Goal: Information Seeking & Learning: Learn about a topic

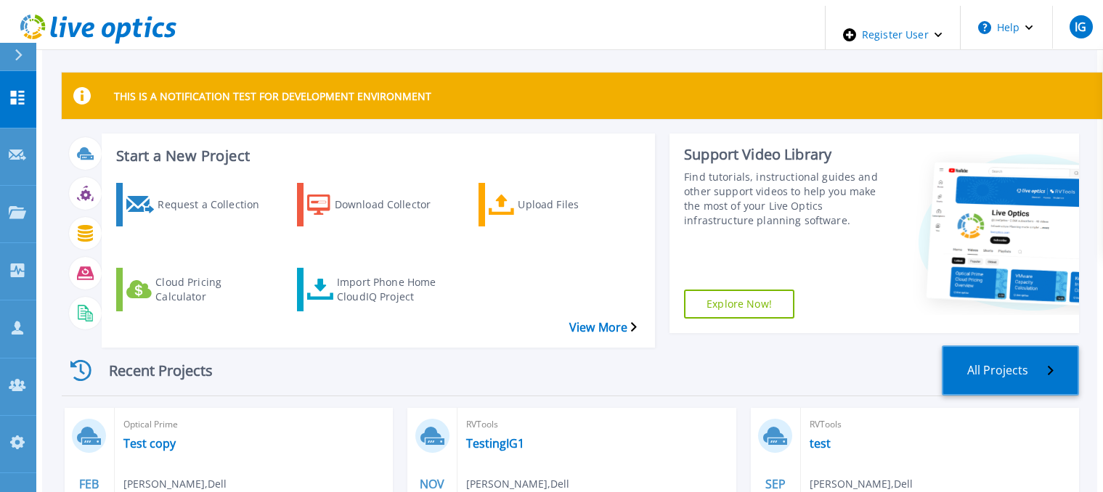
click at [1023, 347] on link "All Projects" at bounding box center [1010, 371] width 137 height 50
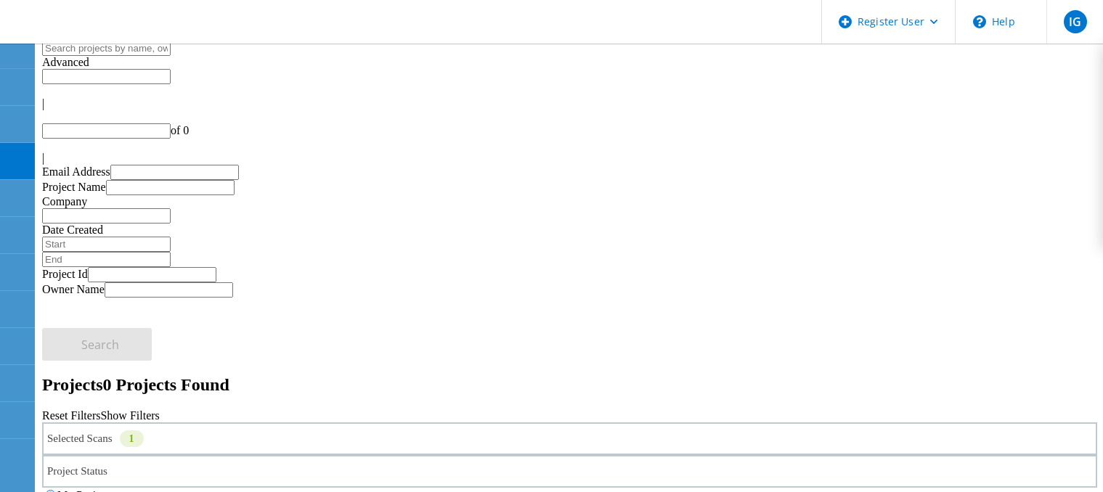
type input "1"
click at [283, 423] on div "Selected Scans 1" at bounding box center [569, 439] width 1055 height 33
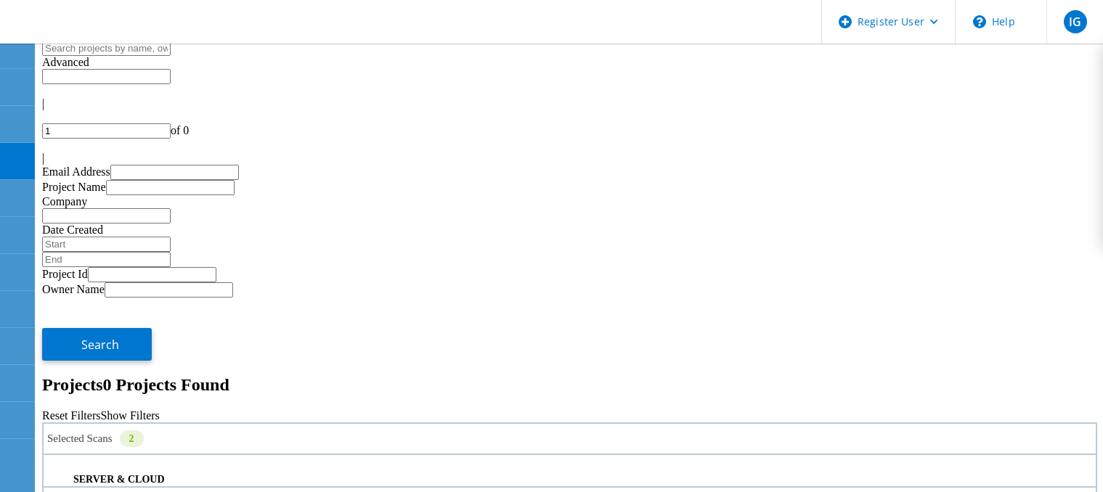
click at [556, 455] on div "Project Status" at bounding box center [569, 471] width 1055 height 33
click at [483, 455] on div "Project Status" at bounding box center [569, 471] width 1055 height 33
drag, startPoint x: 727, startPoint y: 196, endPoint x: 745, endPoint y: 196, distance: 18.2
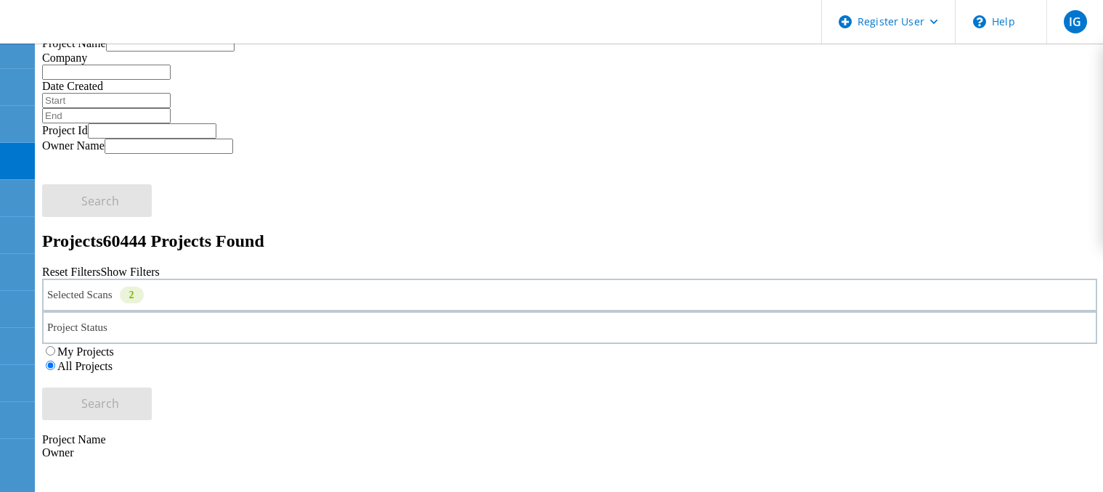
scroll to position [145, 0]
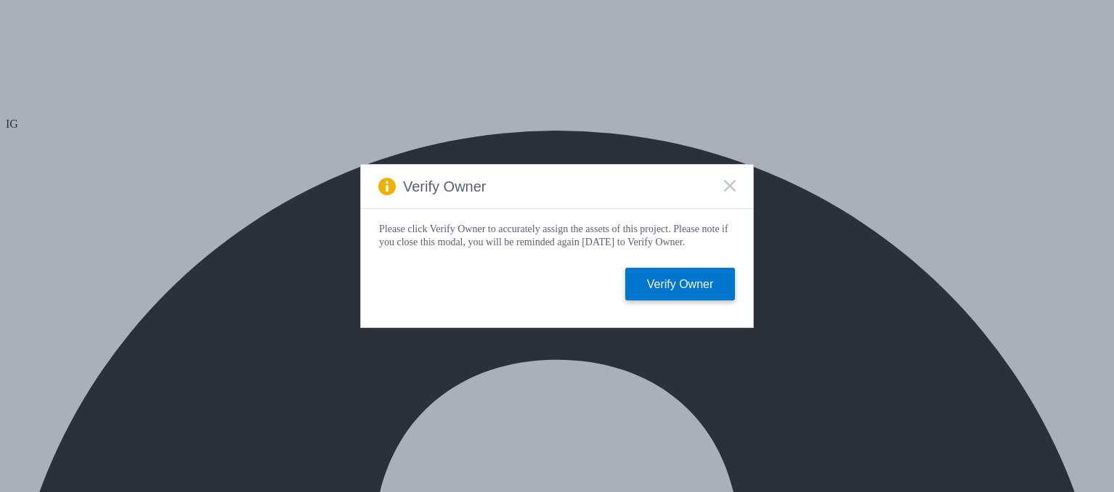
click at [728, 182] on icon at bounding box center [730, 186] width 12 height 12
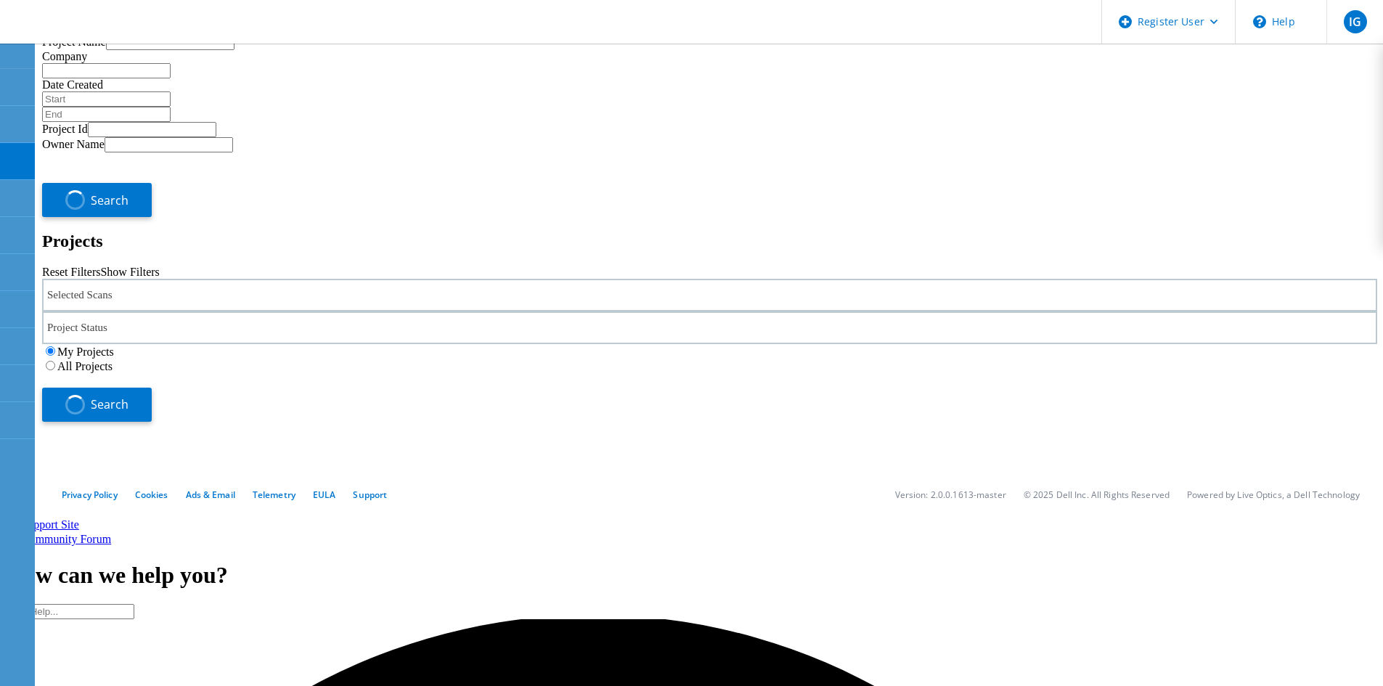
type input "1"
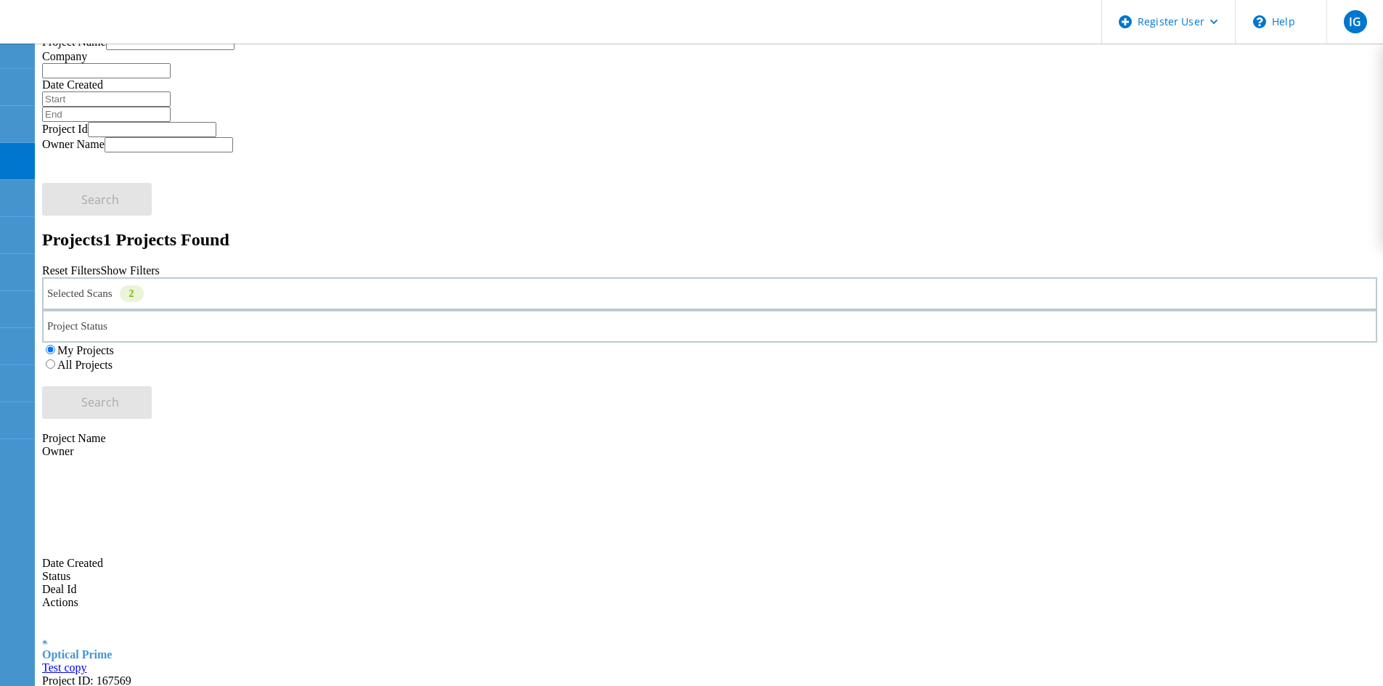
scroll to position [40, 0]
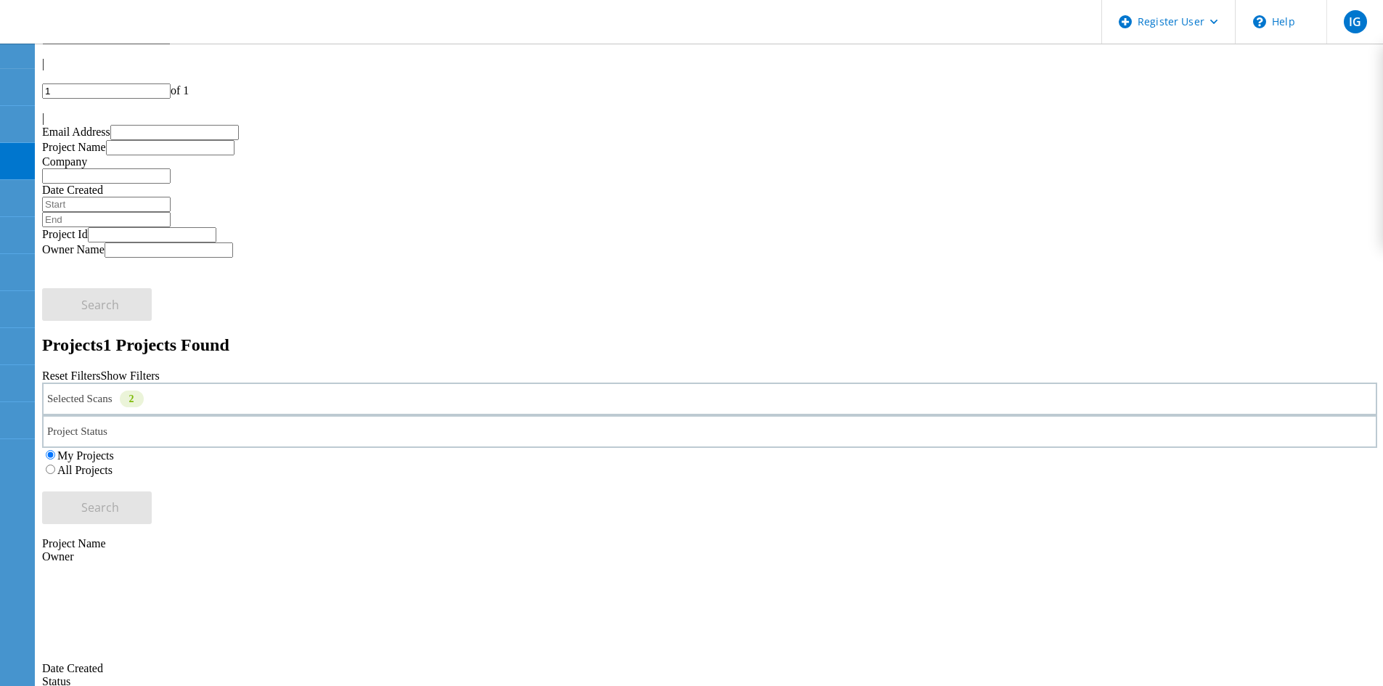
click at [208, 383] on div "Selected Scans 2" at bounding box center [709, 399] width 1335 height 33
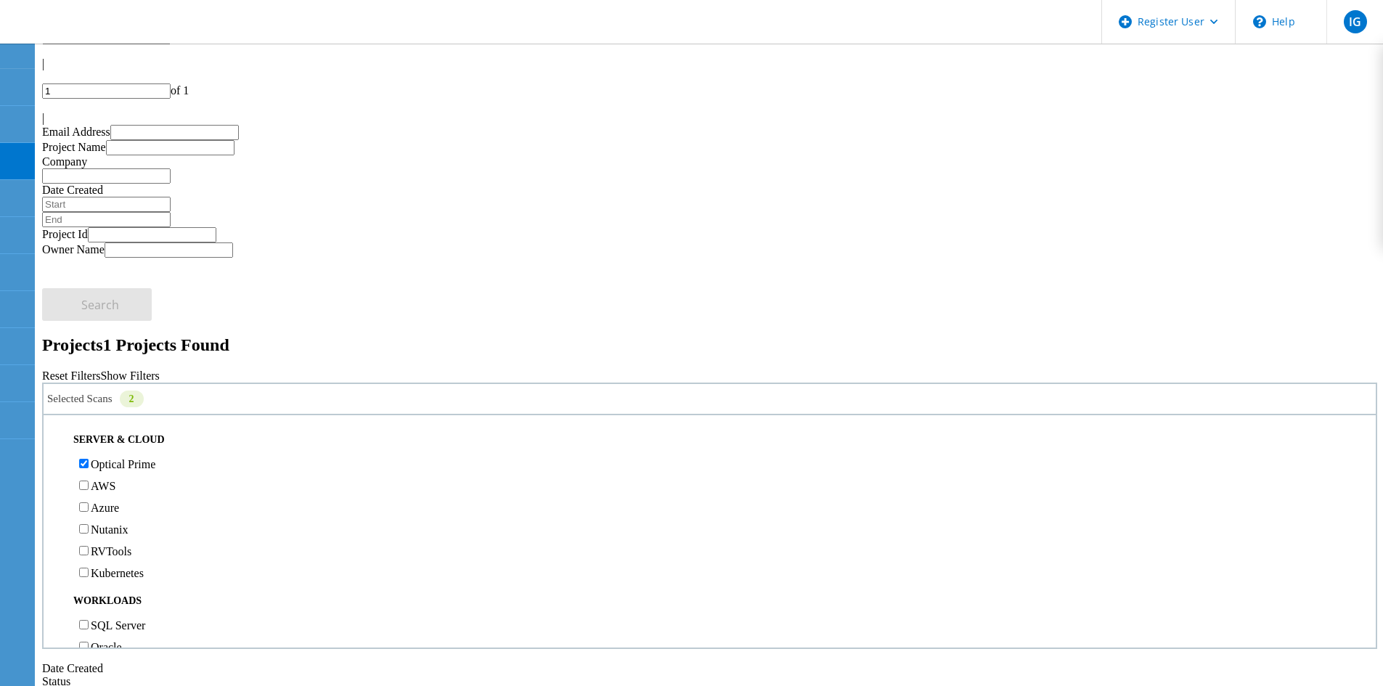
click at [113, 458] on label "Optical Prime" at bounding box center [123, 464] width 65 height 12
click at [89, 459] on input "Optical Prime" at bounding box center [83, 463] width 9 height 9
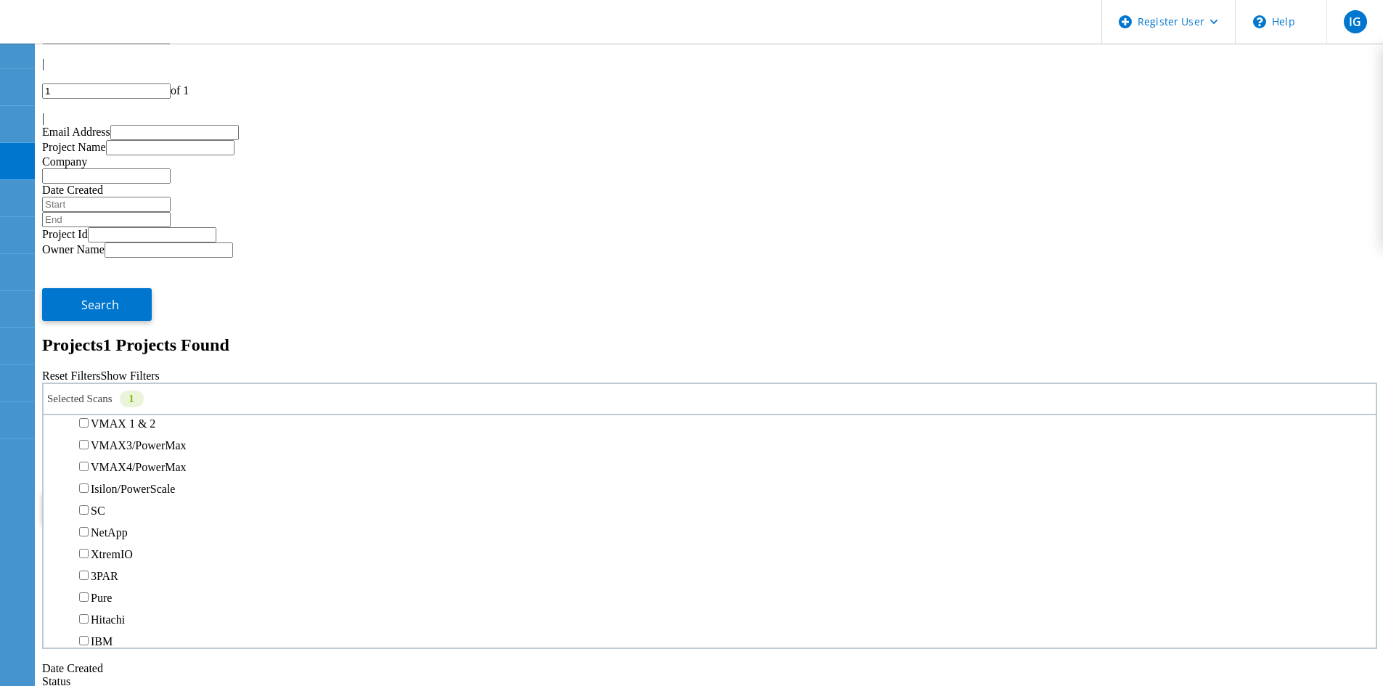
scroll to position [363, 0]
click at [117, 352] on label "Unity" at bounding box center [104, 358] width 26 height 12
click at [89, 353] on input "Unity" at bounding box center [83, 357] width 9 height 9
drag, startPoint x: 113, startPoint y: 242, endPoint x: 234, endPoint y: 225, distance: 122.4
click at [118, 374] on label "PowerStore" at bounding box center [118, 380] width 54 height 12
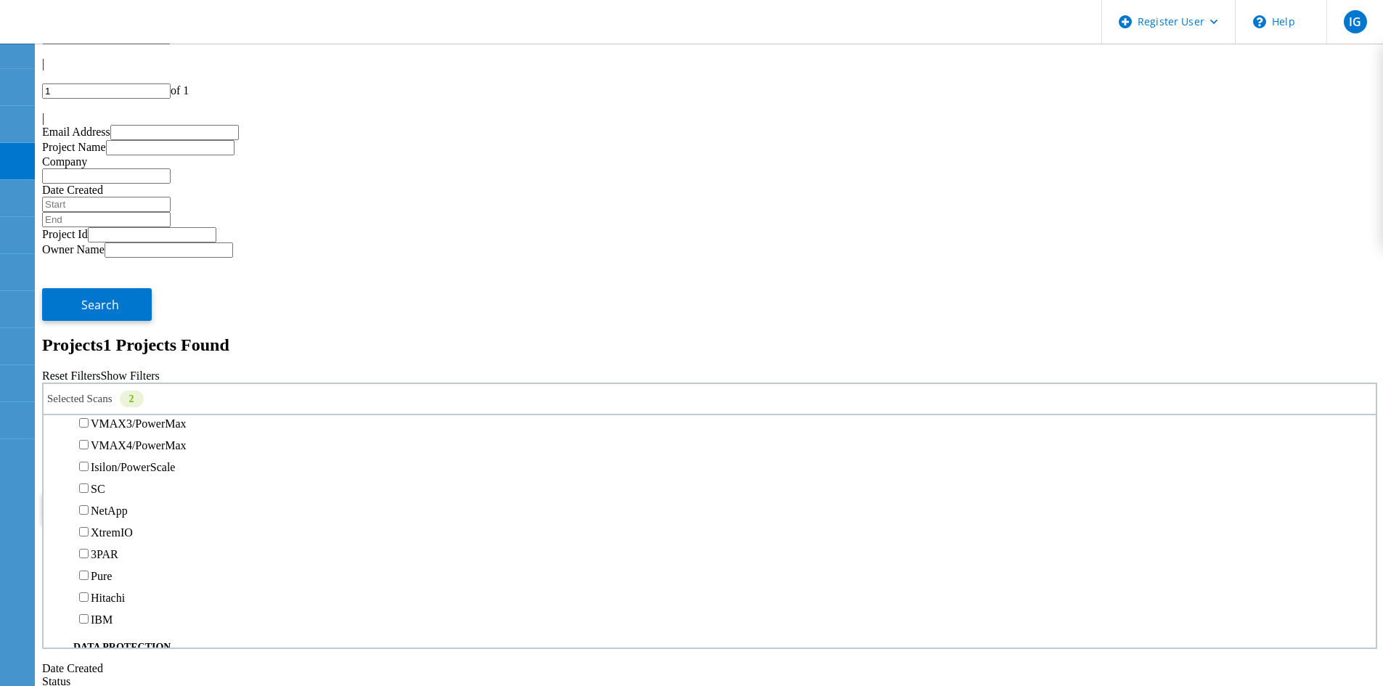
click at [89, 375] on input "PowerStore" at bounding box center [83, 379] width 9 height 9
click at [119, 500] on span "Search" at bounding box center [100, 508] width 38 height 16
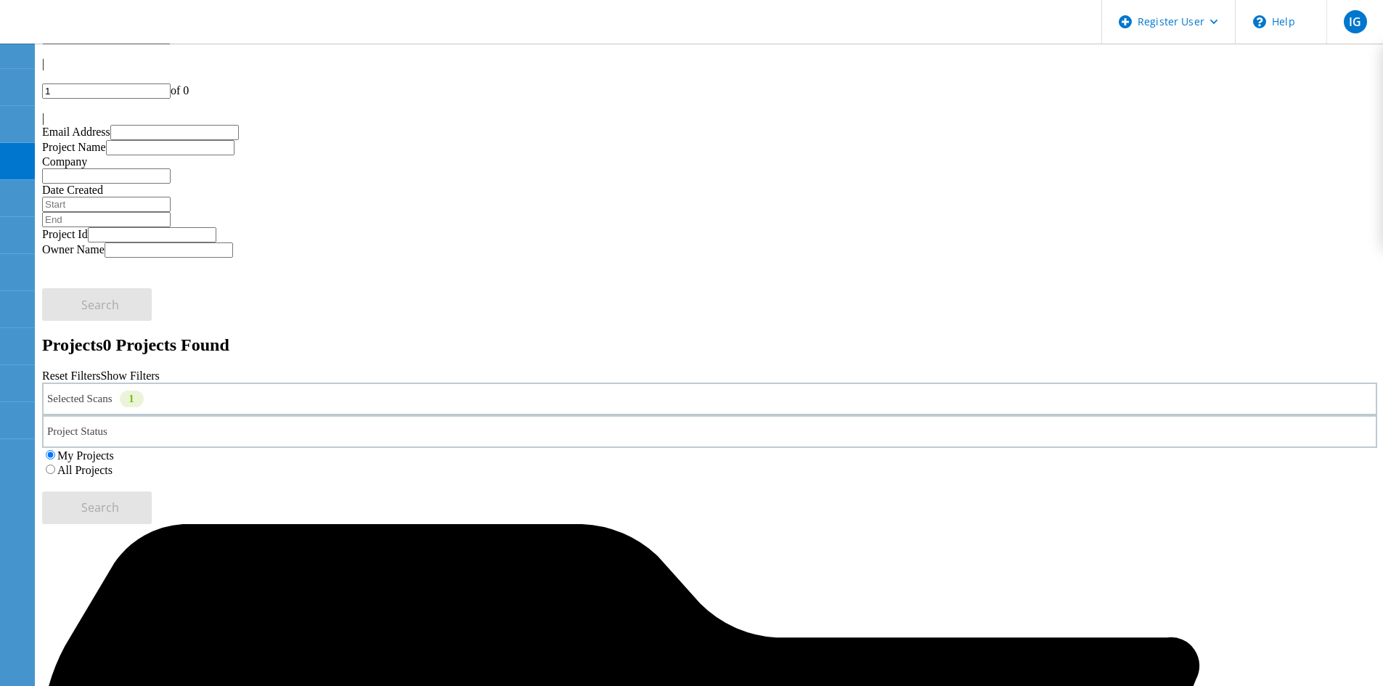
click at [919, 463] on div "All Projects" at bounding box center [709, 470] width 1335 height 15
click at [113, 464] on label "All Projects" at bounding box center [84, 470] width 55 height 12
click at [55, 465] on input "All Projects" at bounding box center [50, 469] width 9 height 9
click at [119, 500] on span "Search" at bounding box center [100, 508] width 38 height 16
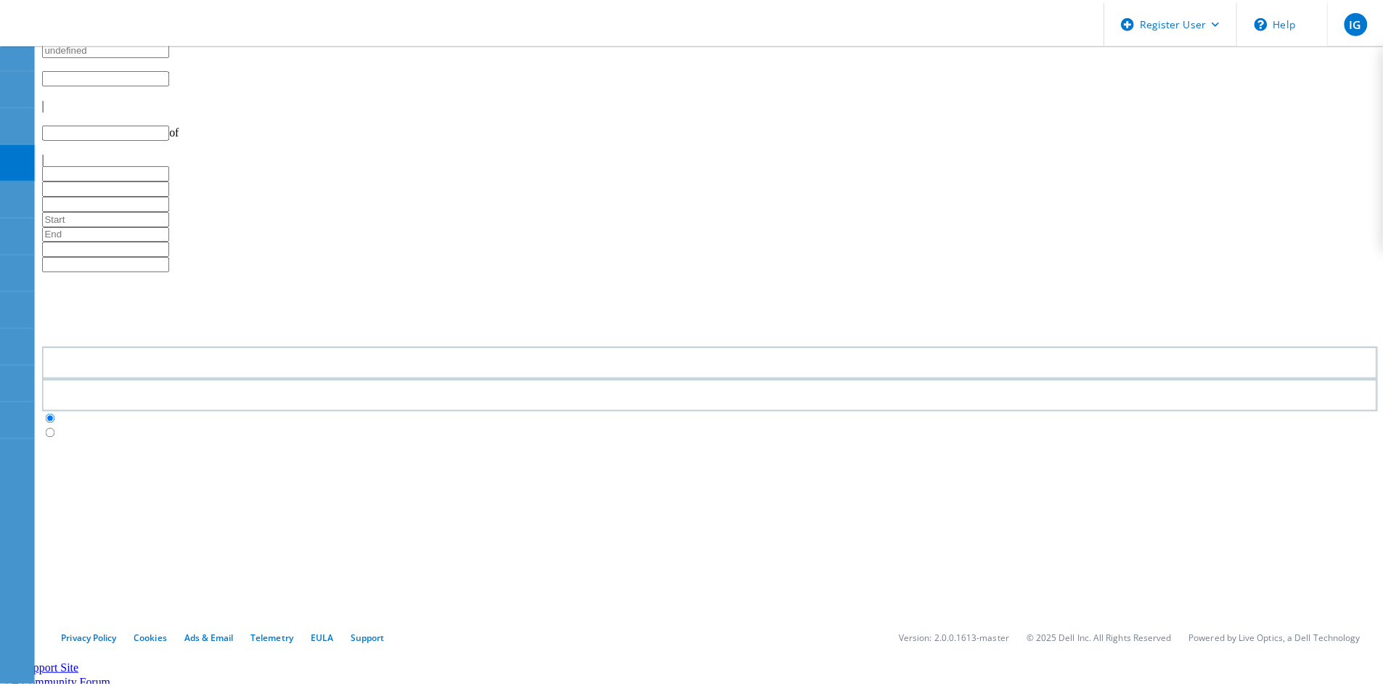
scroll to position [40, 0]
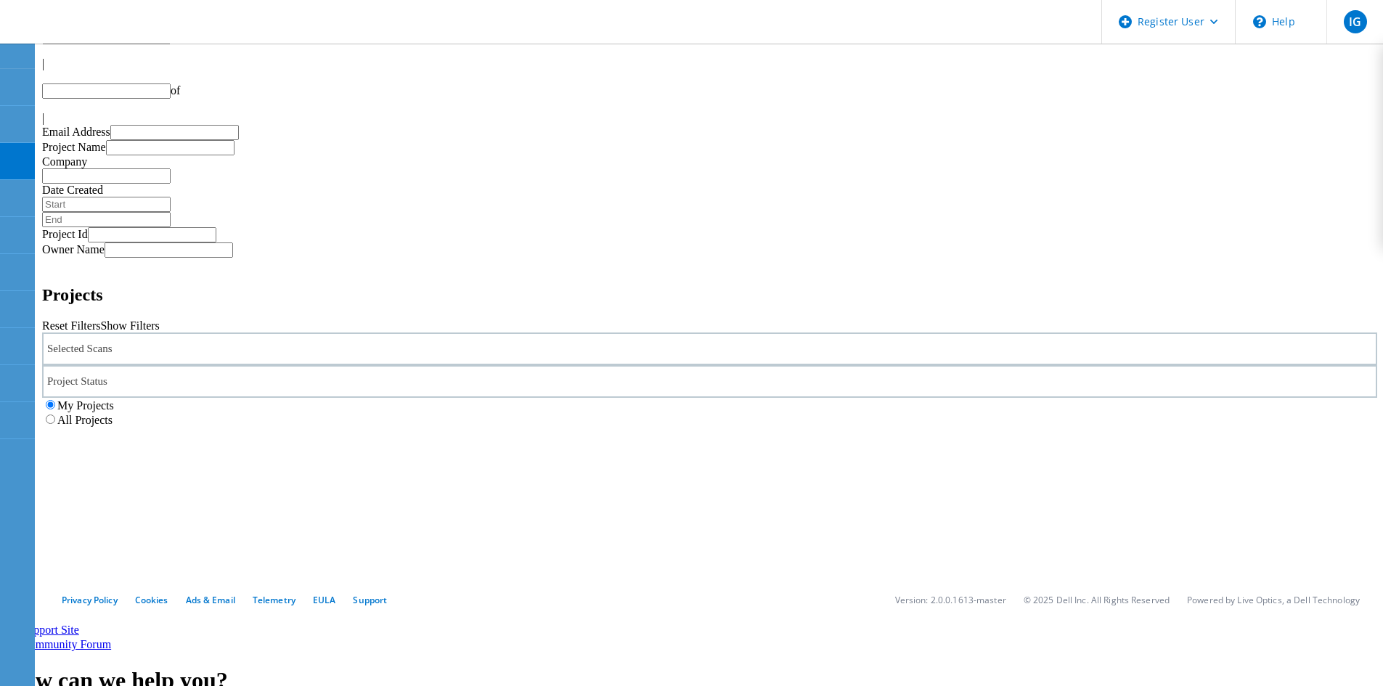
type input "1"
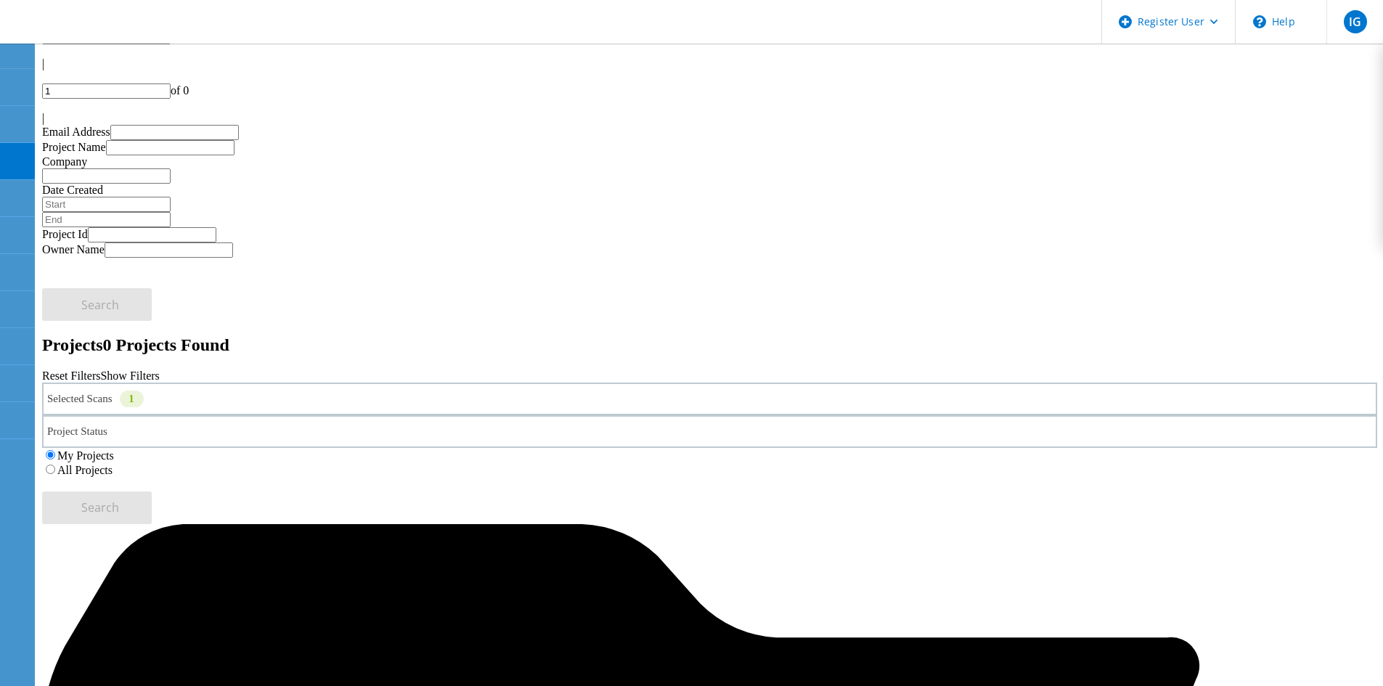
click at [332, 383] on div "Selected Scans 1" at bounding box center [709, 399] width 1335 height 33
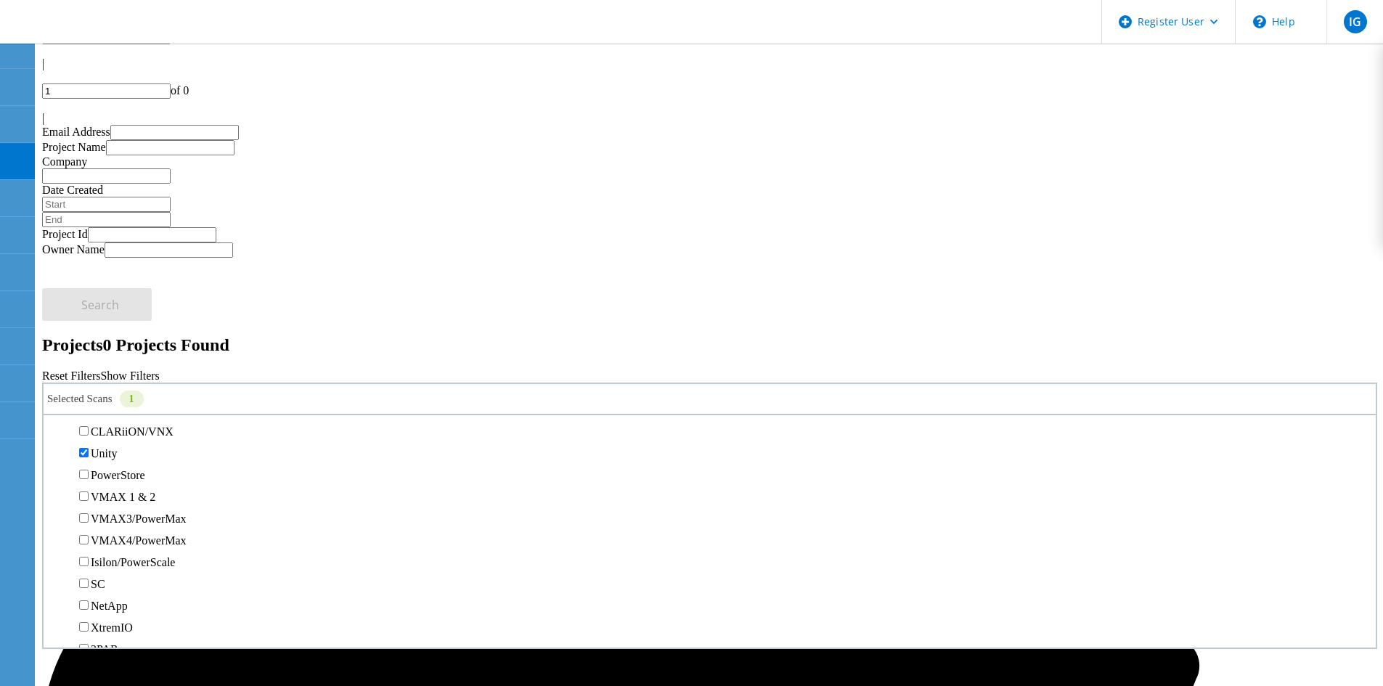
scroll to position [290, 0]
click at [113, 425] on label "Unity" at bounding box center [104, 431] width 26 height 12
click at [89, 425] on input "Unity" at bounding box center [83, 429] width 9 height 9
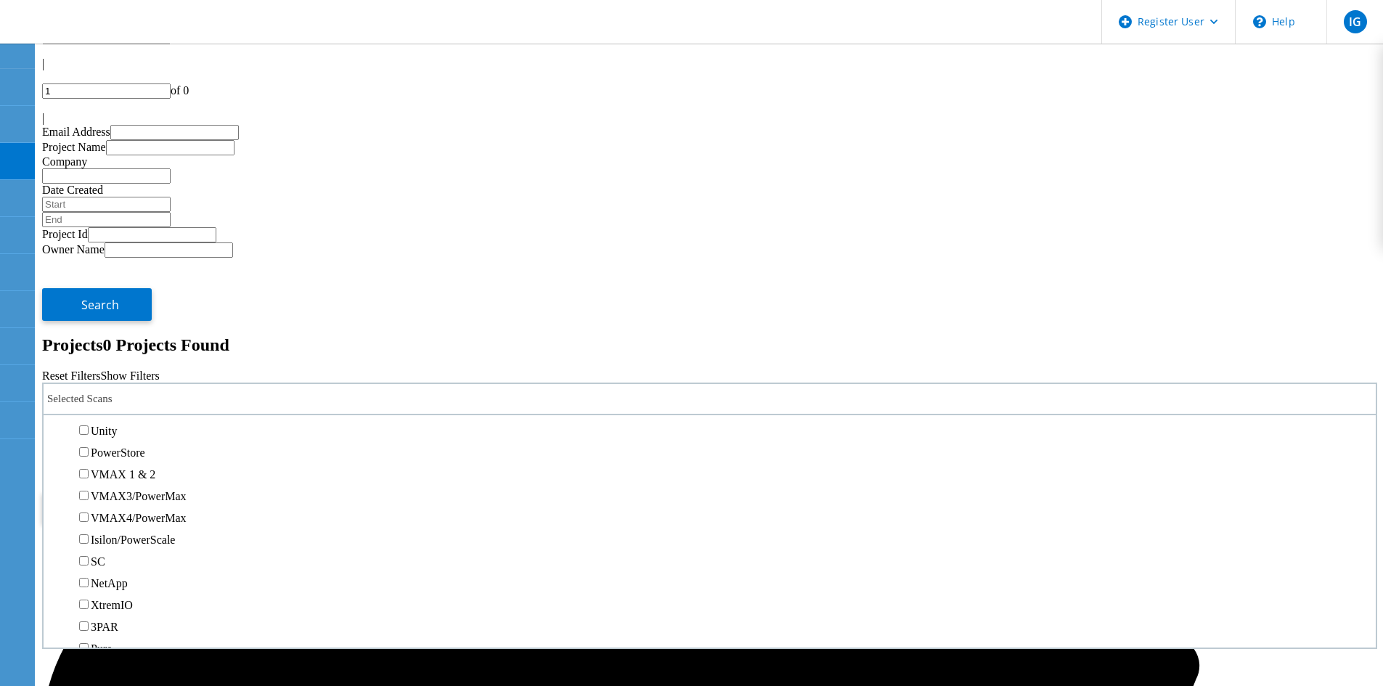
click at [110, 447] on label "PowerStore" at bounding box center [118, 453] width 54 height 12
click at [89, 447] on input "PowerStore" at bounding box center [83, 451] width 9 height 9
click at [119, 500] on span "Search" at bounding box center [100, 508] width 38 height 16
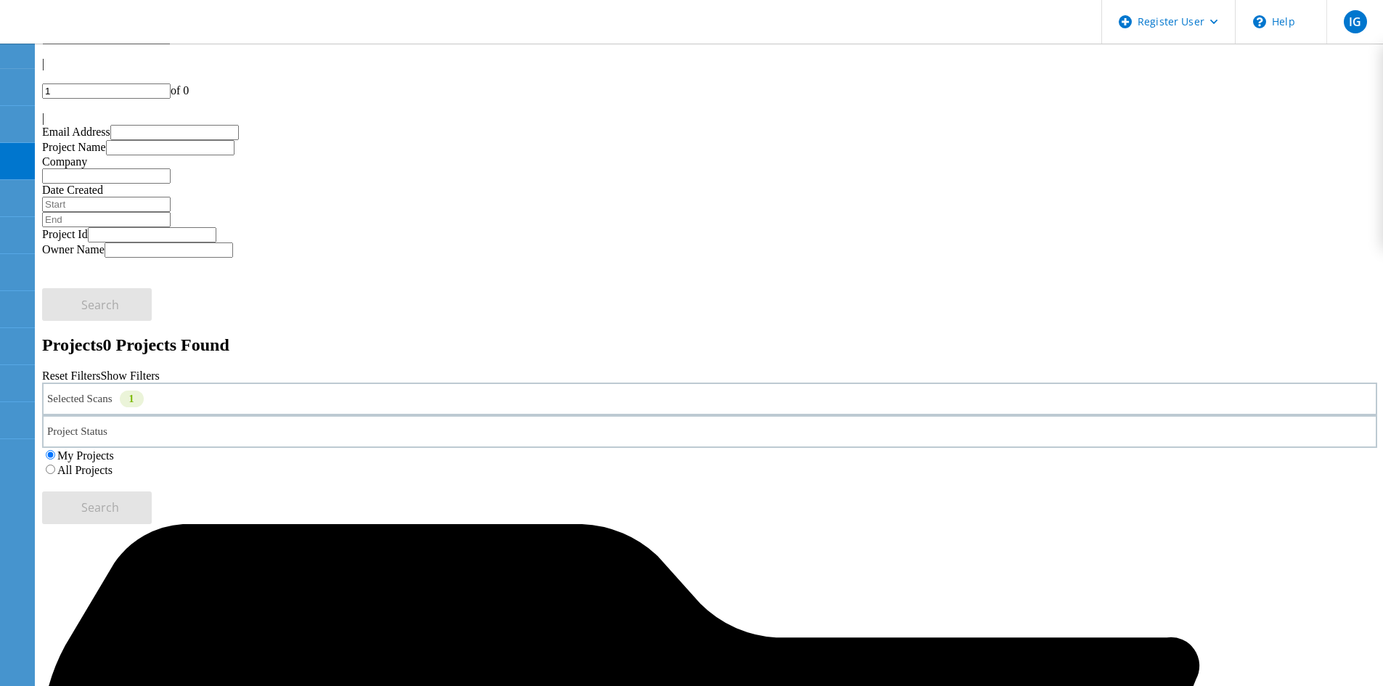
click at [113, 464] on label "All Projects" at bounding box center [84, 470] width 55 height 12
click at [55, 465] on input "All Projects" at bounding box center [50, 469] width 9 height 9
click at [152, 492] on button "Search" at bounding box center [97, 508] width 110 height 33
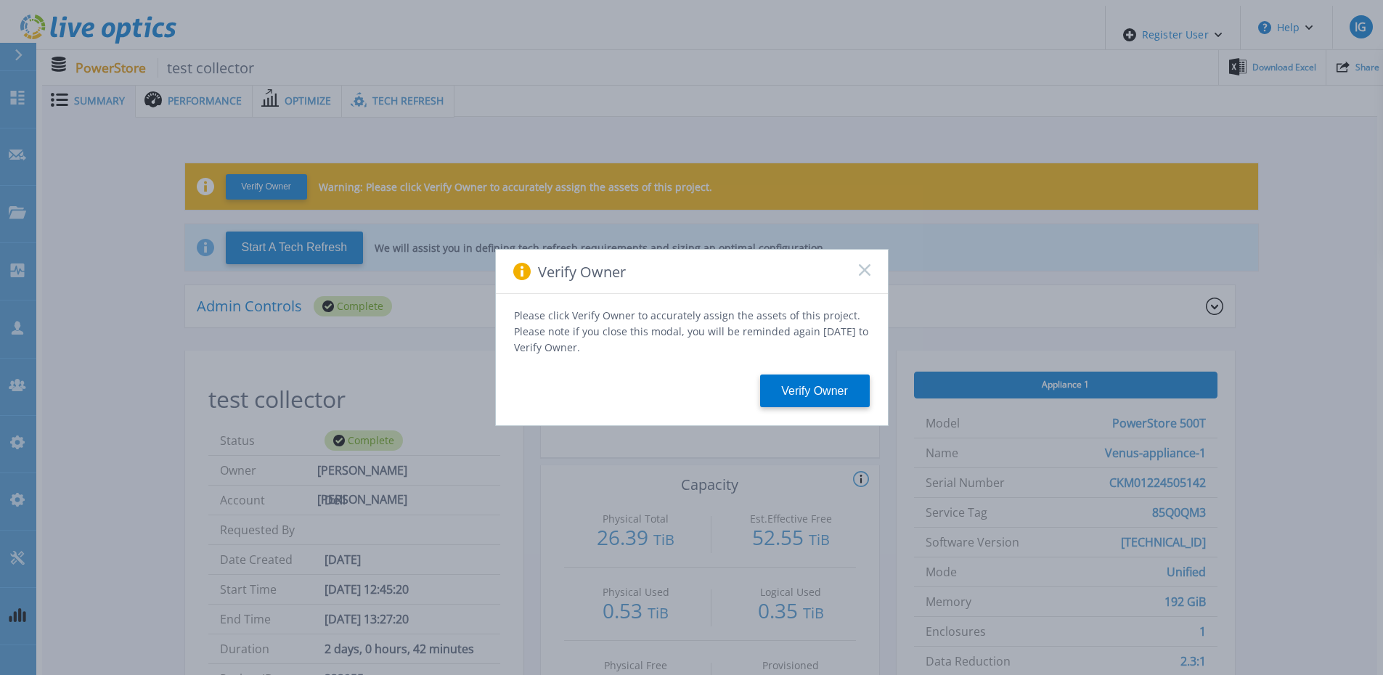
click at [866, 270] on icon at bounding box center [865, 270] width 12 height 12
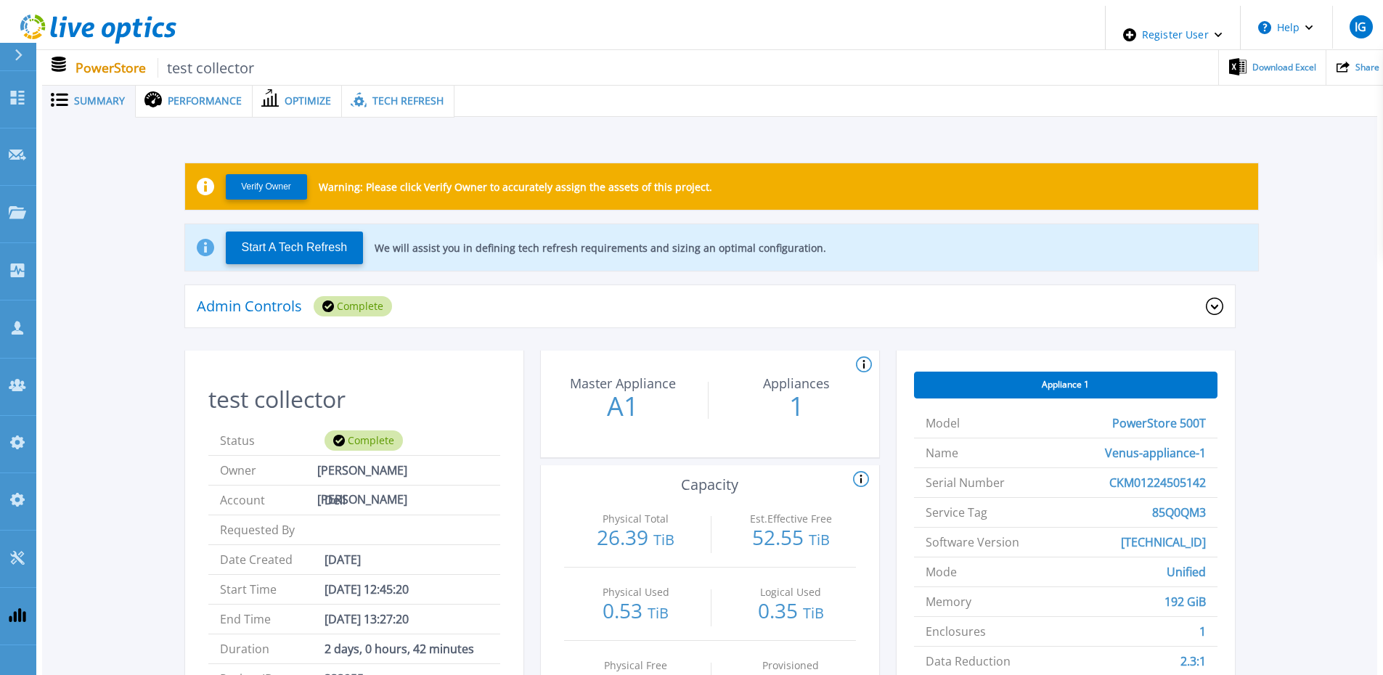
click at [389, 96] on span "Tech Refresh" at bounding box center [407, 101] width 71 height 10
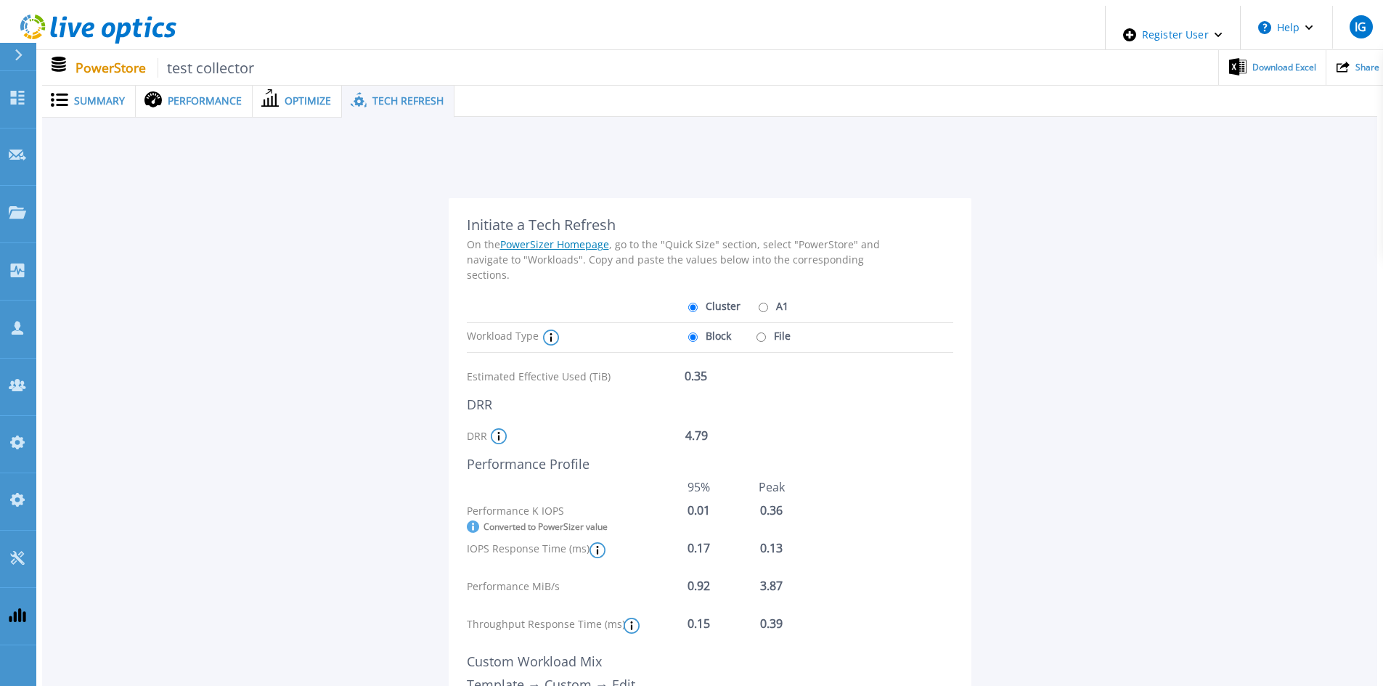
drag, startPoint x: 191, startPoint y: 142, endPoint x: 83, endPoint y: 94, distance: 118.0
click at [171, 134] on div "Initiate a Tech Refresh On the PowerSizer Homepage , go to the "Quick Size" sec…" at bounding box center [709, 518] width 1335 height 802
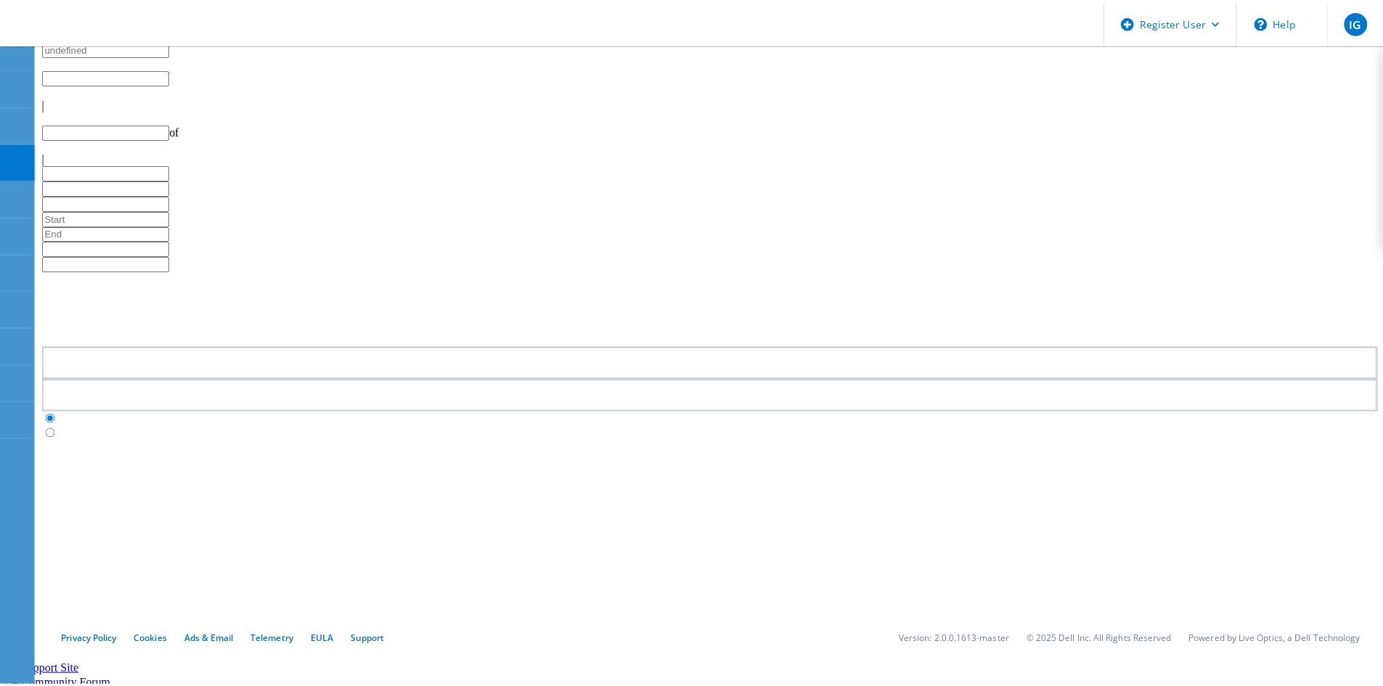
scroll to position [40, 0]
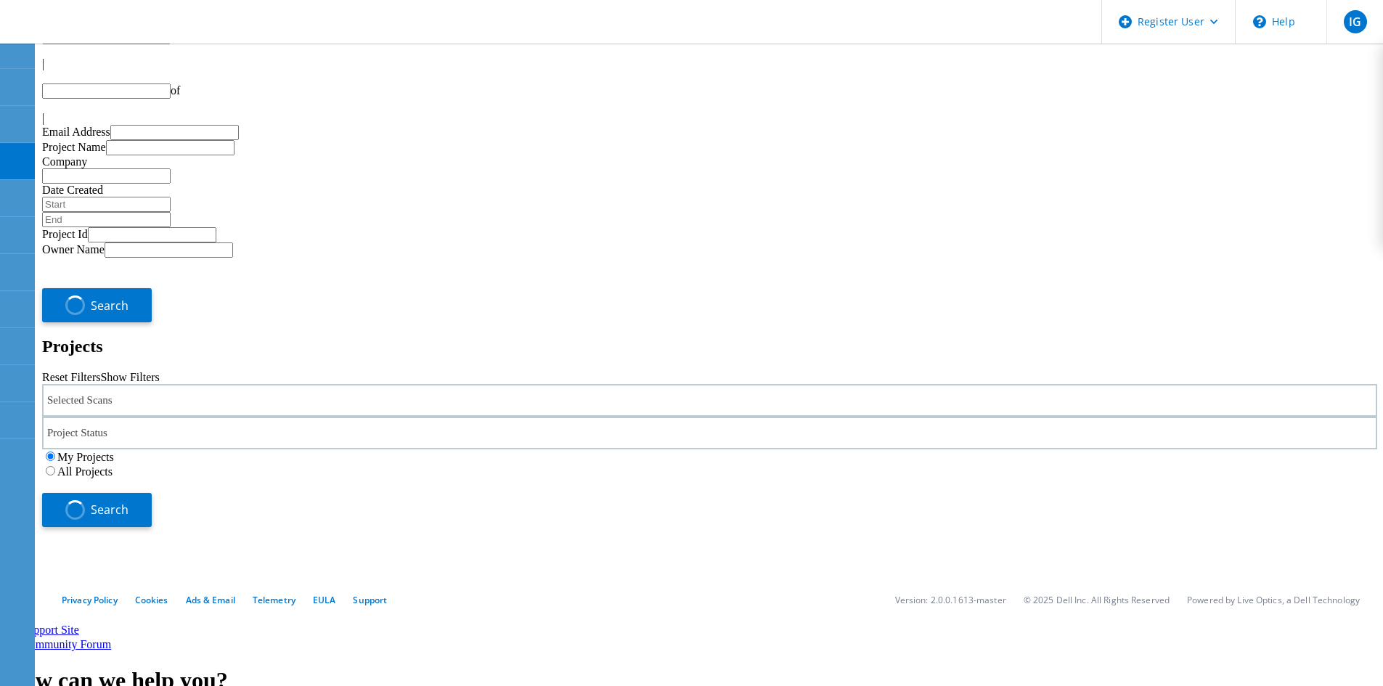
type input "1"
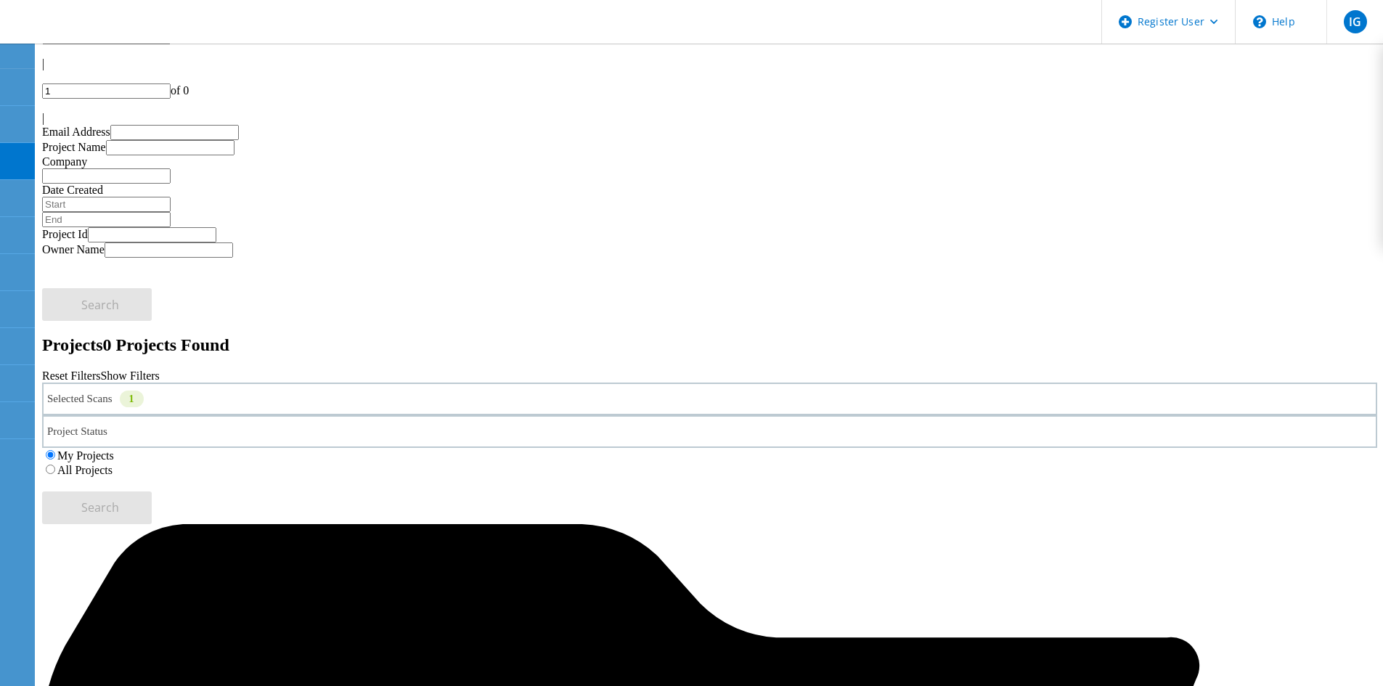
click at [279, 383] on div "Selected Scans 1" at bounding box center [709, 399] width 1335 height 33
click at [276, 383] on div "Selected Scans 1" at bounding box center [709, 399] width 1335 height 33
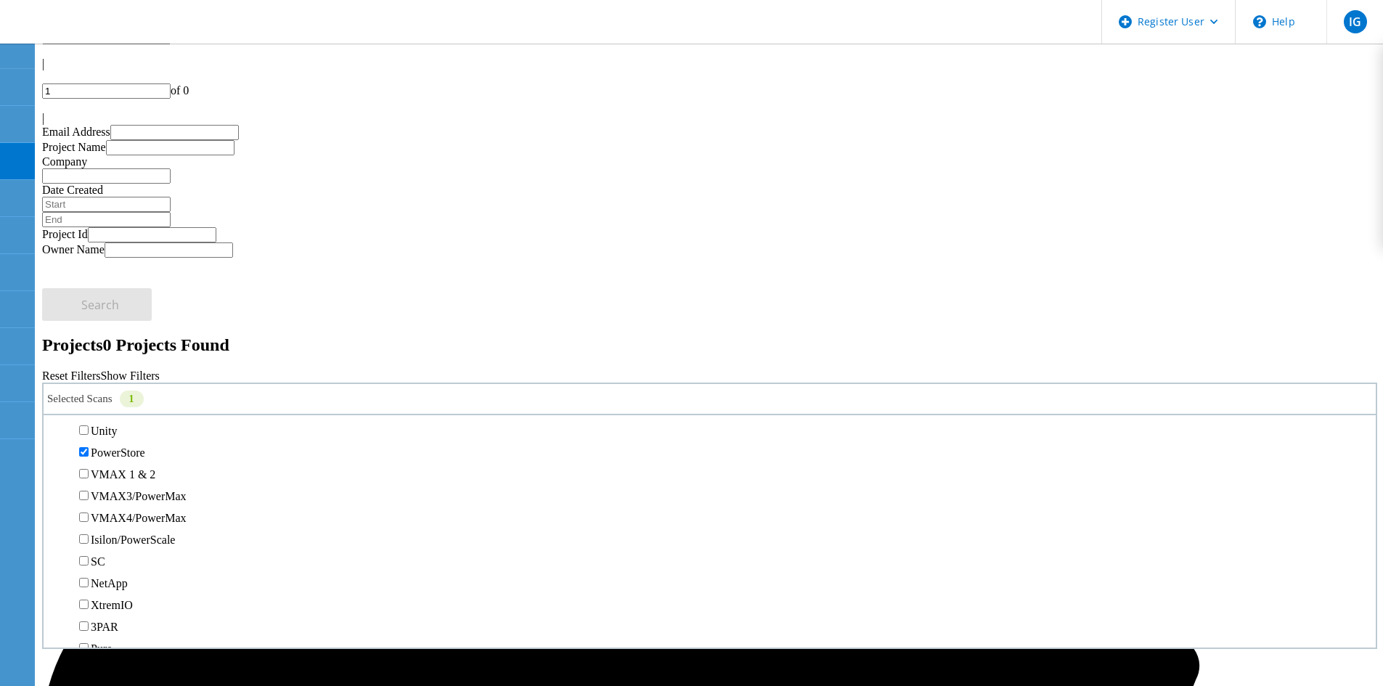
click at [118, 447] on label "PowerStore" at bounding box center [118, 453] width 54 height 12
click at [89, 447] on input "PowerStore" at bounding box center [83, 451] width 9 height 9
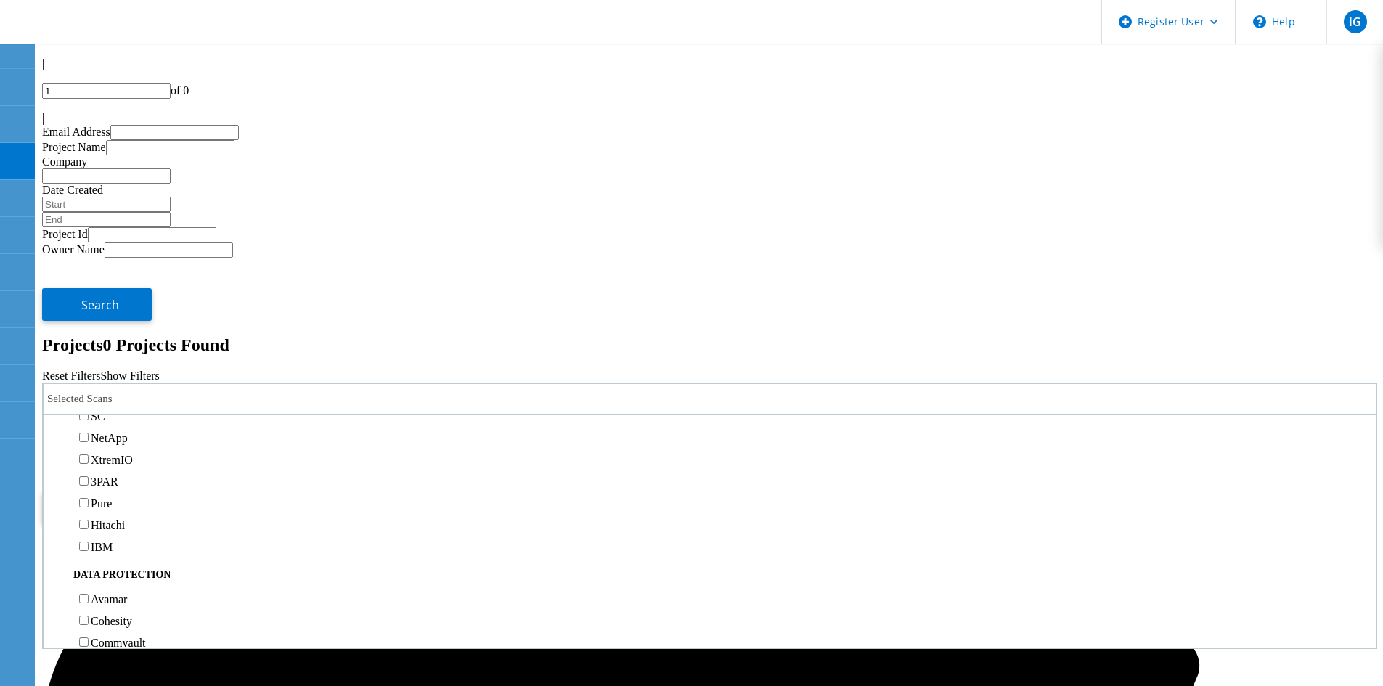
scroll to position [508, 0]
click at [121, 359] on label "NetApp" at bounding box center [109, 365] width 37 height 12
click at [89, 360] on input "NetApp" at bounding box center [83, 364] width 9 height 9
click at [113, 258] on label "3PAR" at bounding box center [105, 264] width 28 height 12
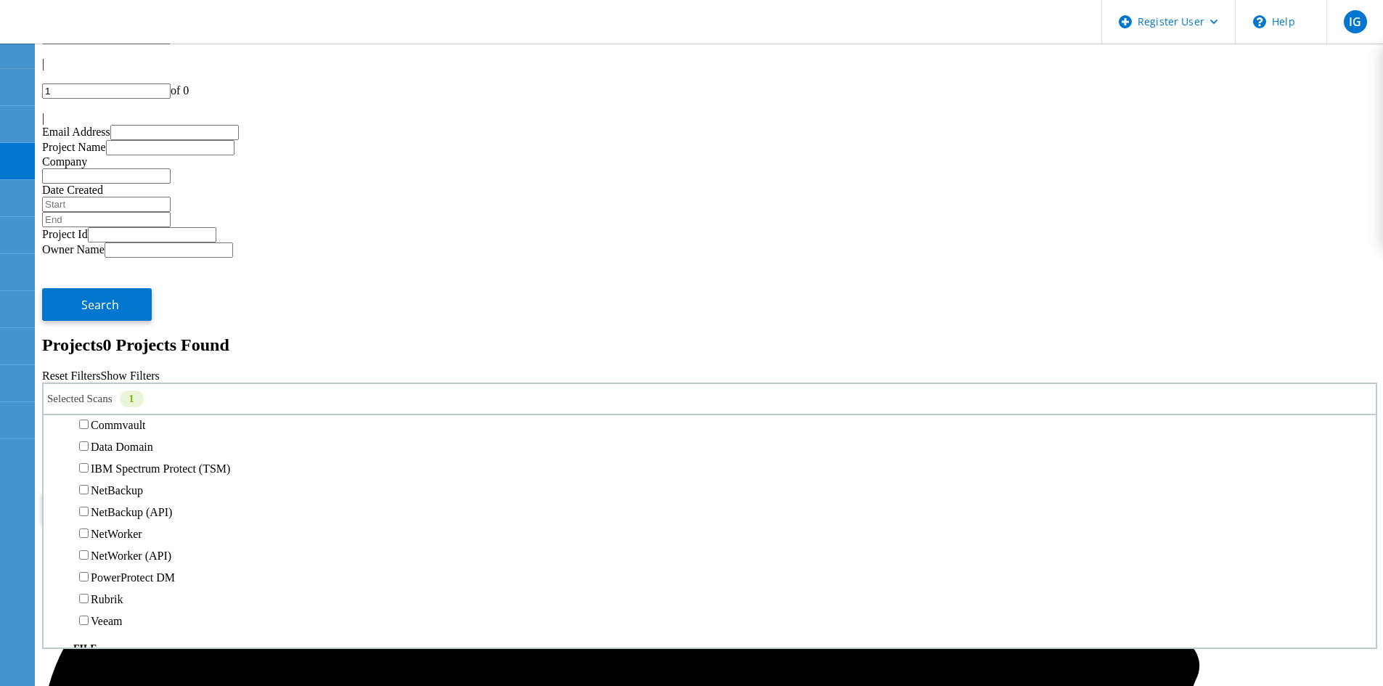
click at [89, 258] on input "3PAR" at bounding box center [83, 262] width 9 height 9
click at [112, 280] on label "Pure" at bounding box center [101, 286] width 21 height 12
click at [89, 280] on input "Pure" at bounding box center [83, 284] width 9 height 9
click at [152, 492] on button "Search" at bounding box center [97, 508] width 110 height 33
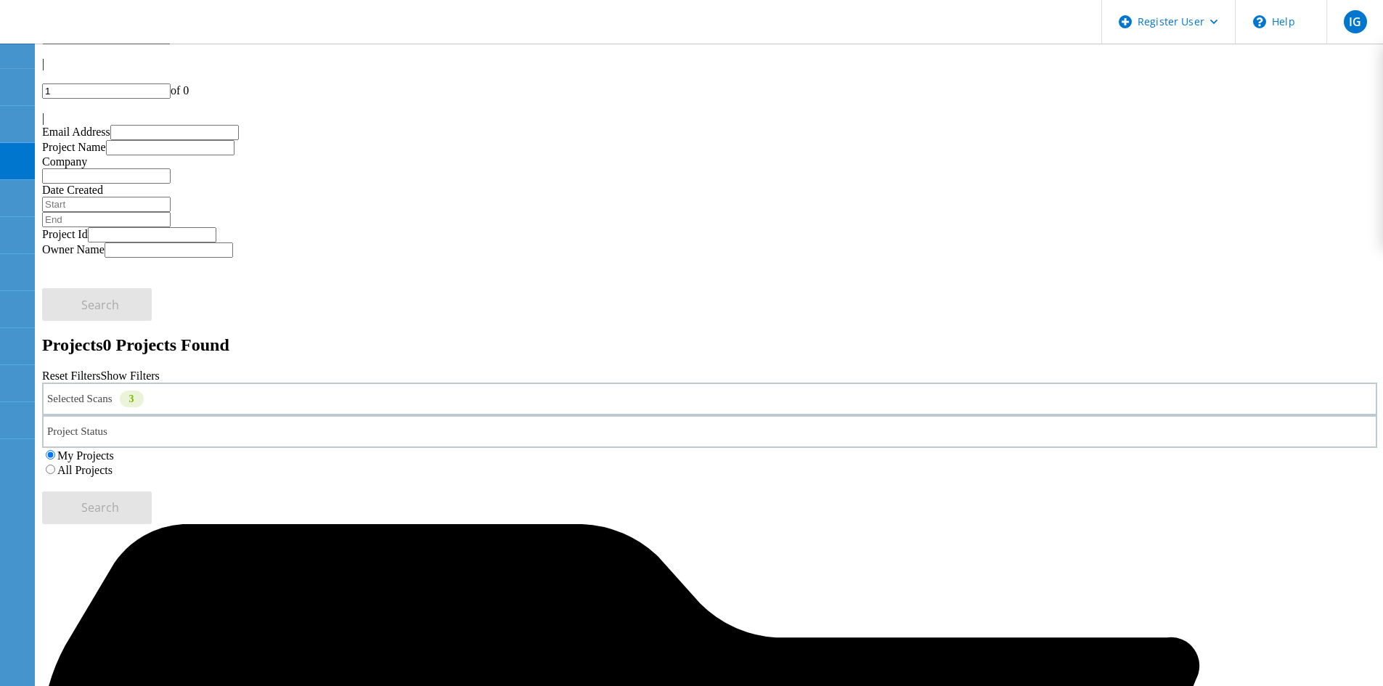
click at [113, 464] on label "All Projects" at bounding box center [84, 470] width 55 height 12
click at [55, 465] on input "All Projects" at bounding box center [50, 469] width 9 height 9
click at [152, 492] on button "Search" at bounding box center [97, 508] width 110 height 33
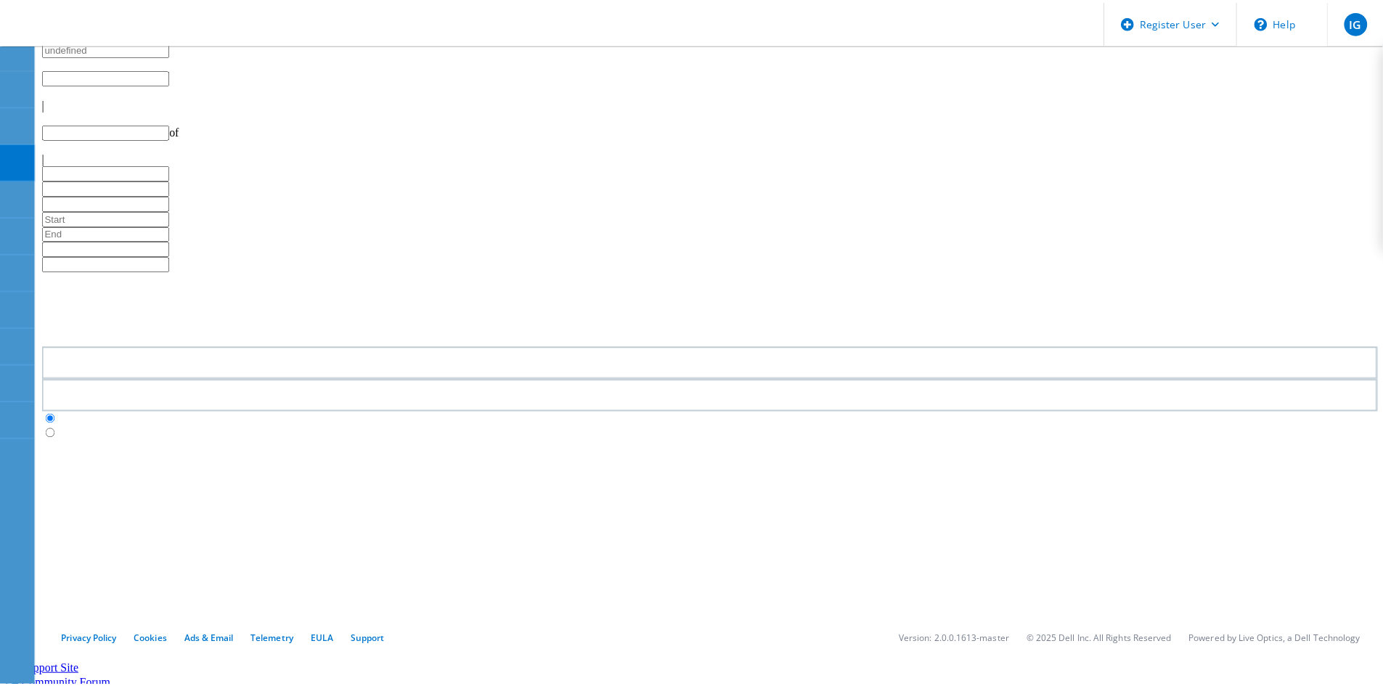
scroll to position [40, 0]
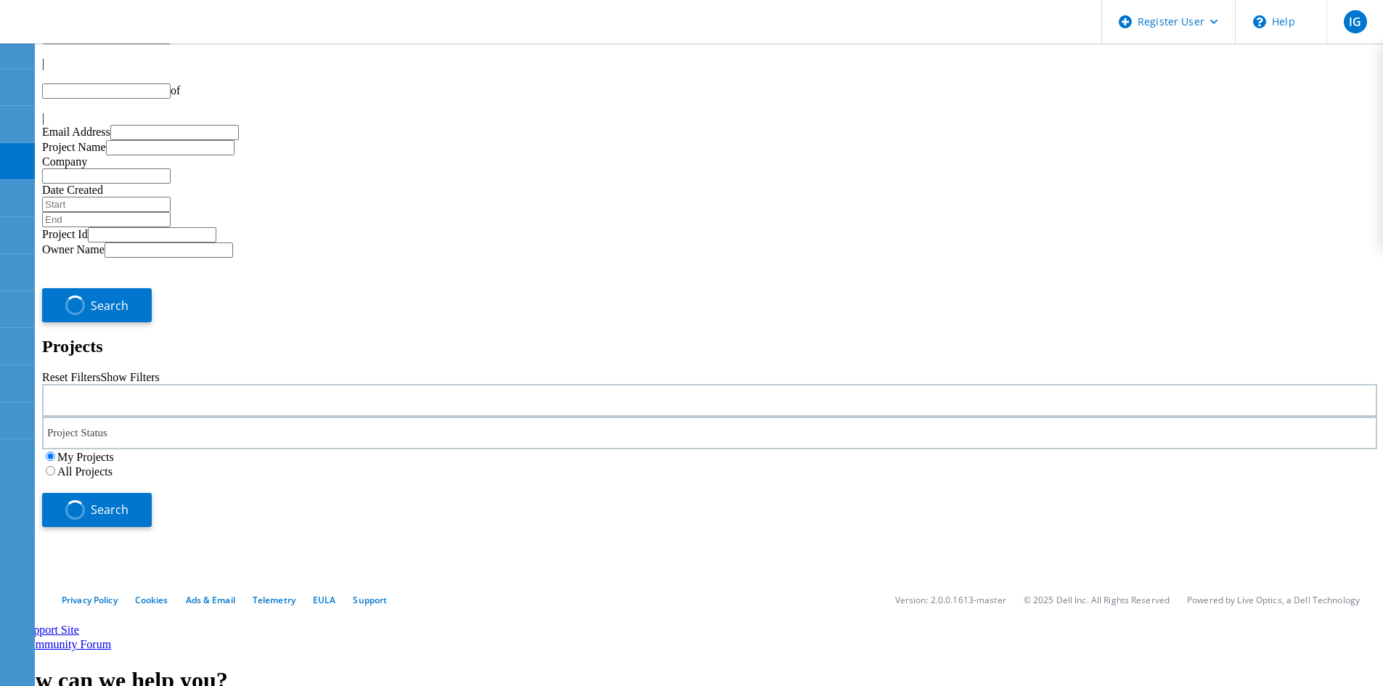
type input "1"
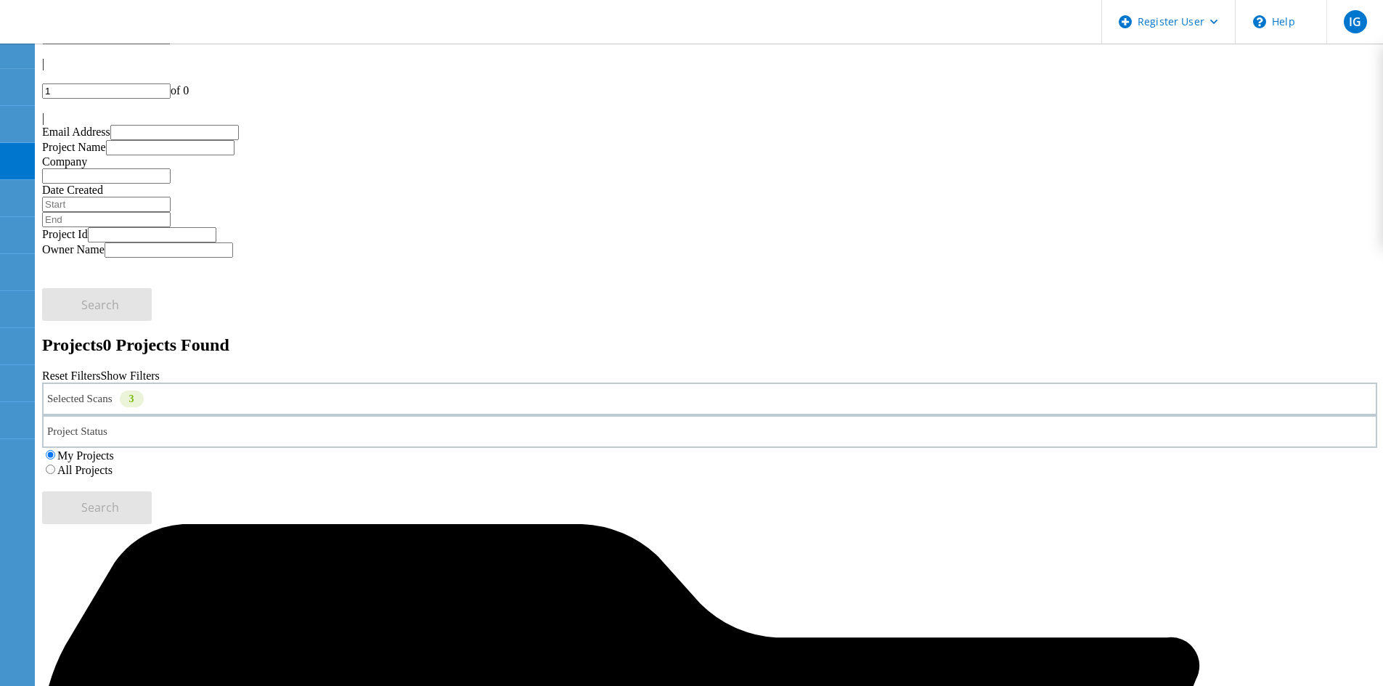
click at [378, 383] on div "Selected Scans 3" at bounding box center [709, 399] width 1335 height 33
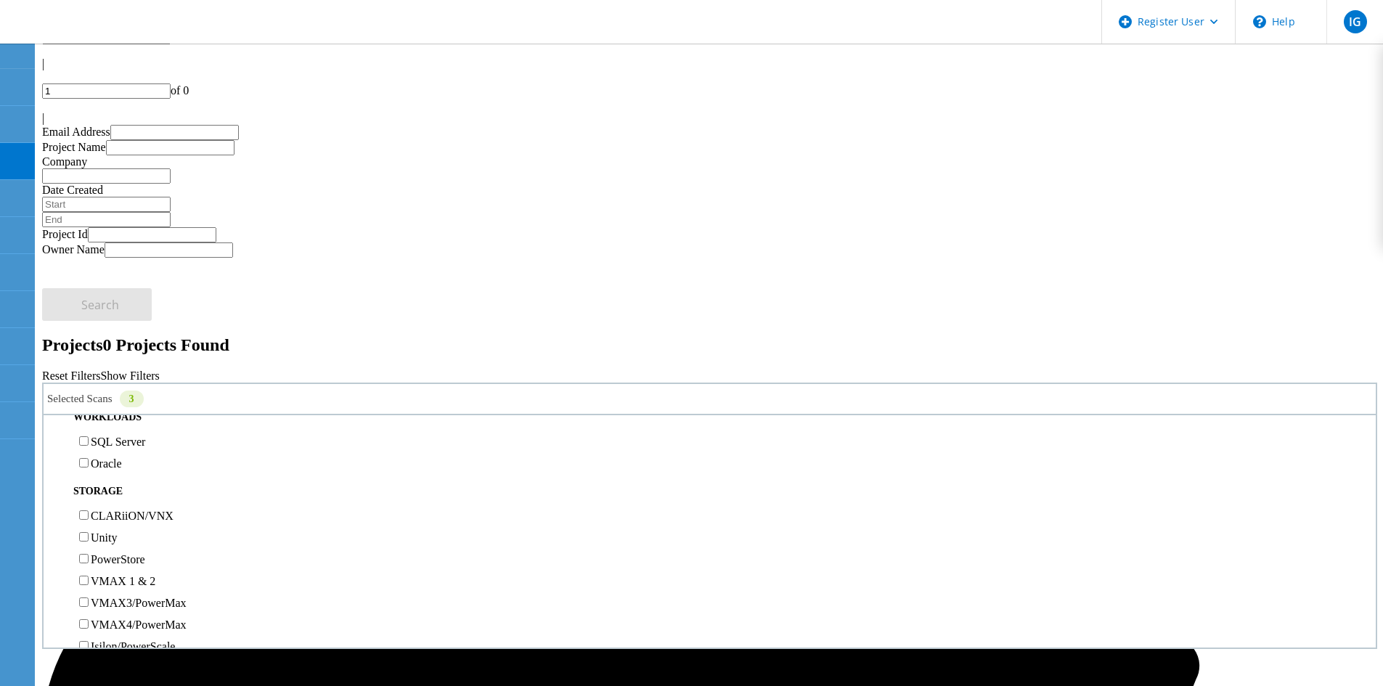
scroll to position [363, 0]
drag, startPoint x: 899, startPoint y: 153, endPoint x: 1045, endPoint y: 162, distance: 146.2
click at [113, 464] on label "All Projects" at bounding box center [84, 470] width 55 height 12
click at [55, 465] on input "All Projects" at bounding box center [50, 469] width 9 height 9
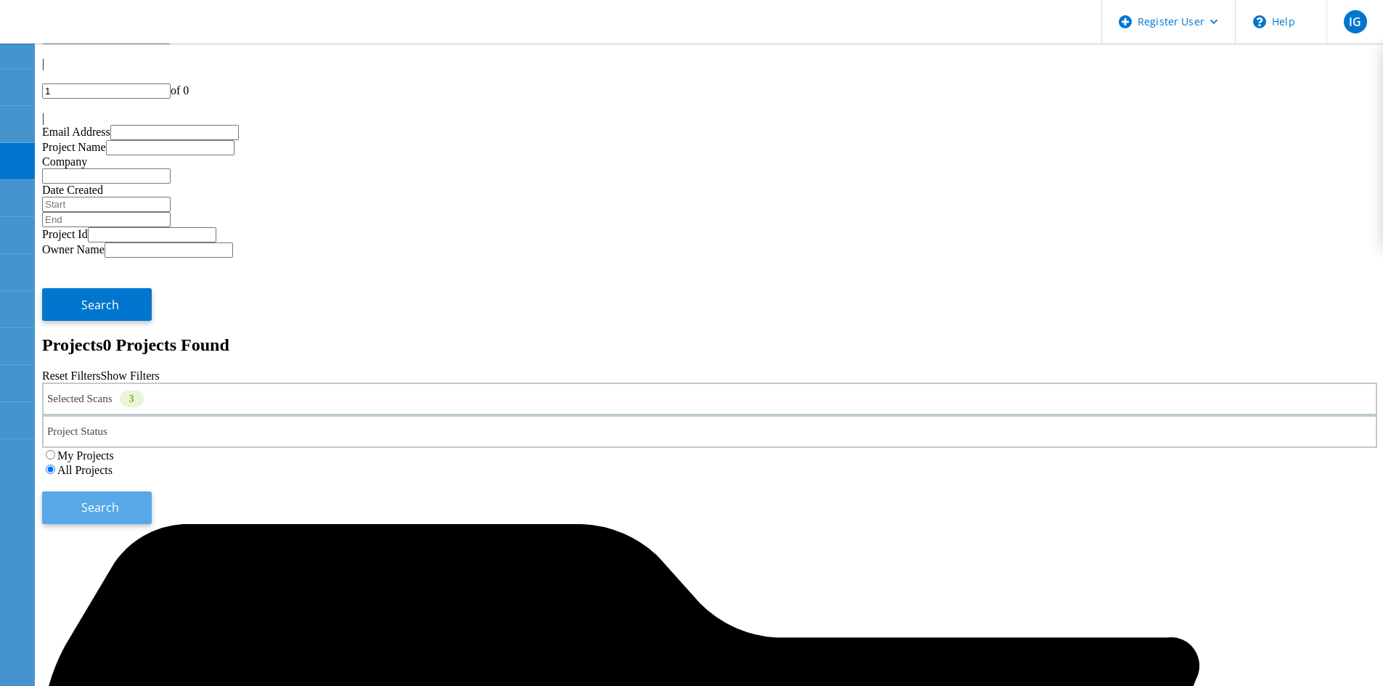
click at [152, 492] on button "Search" at bounding box center [97, 508] width 110 height 33
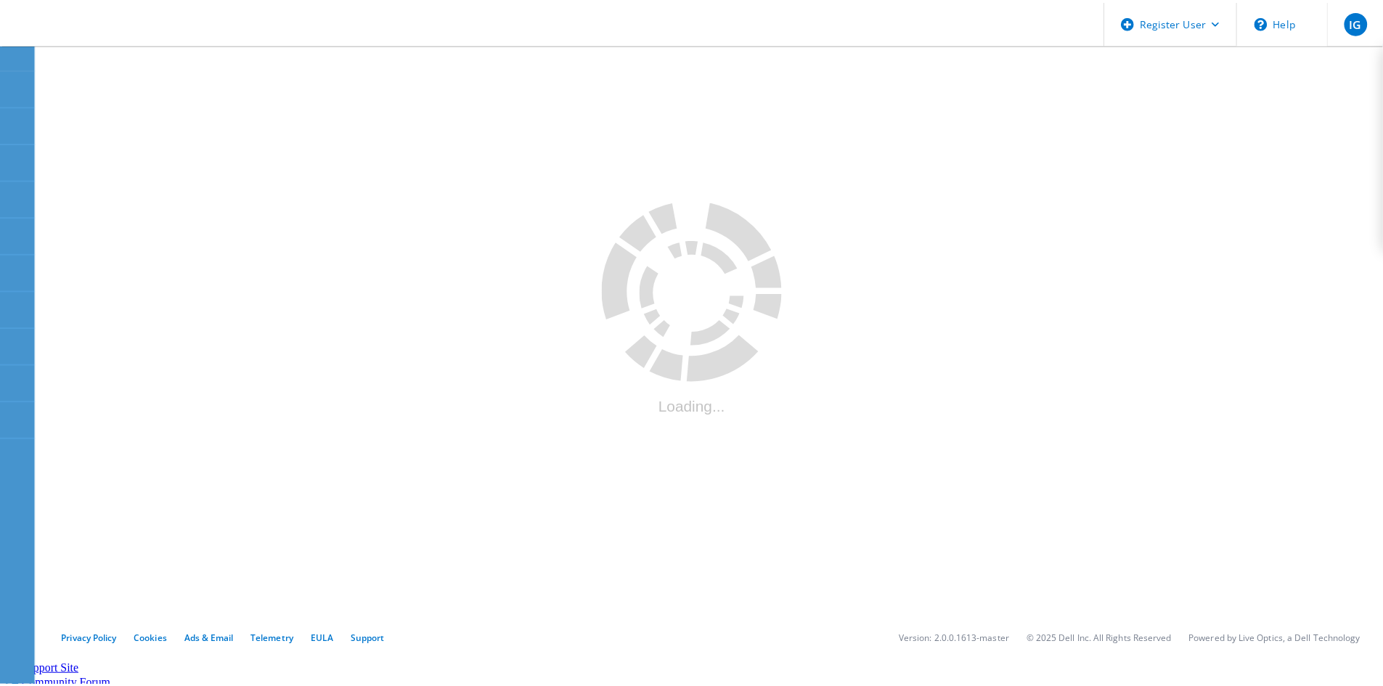
scroll to position [40, 0]
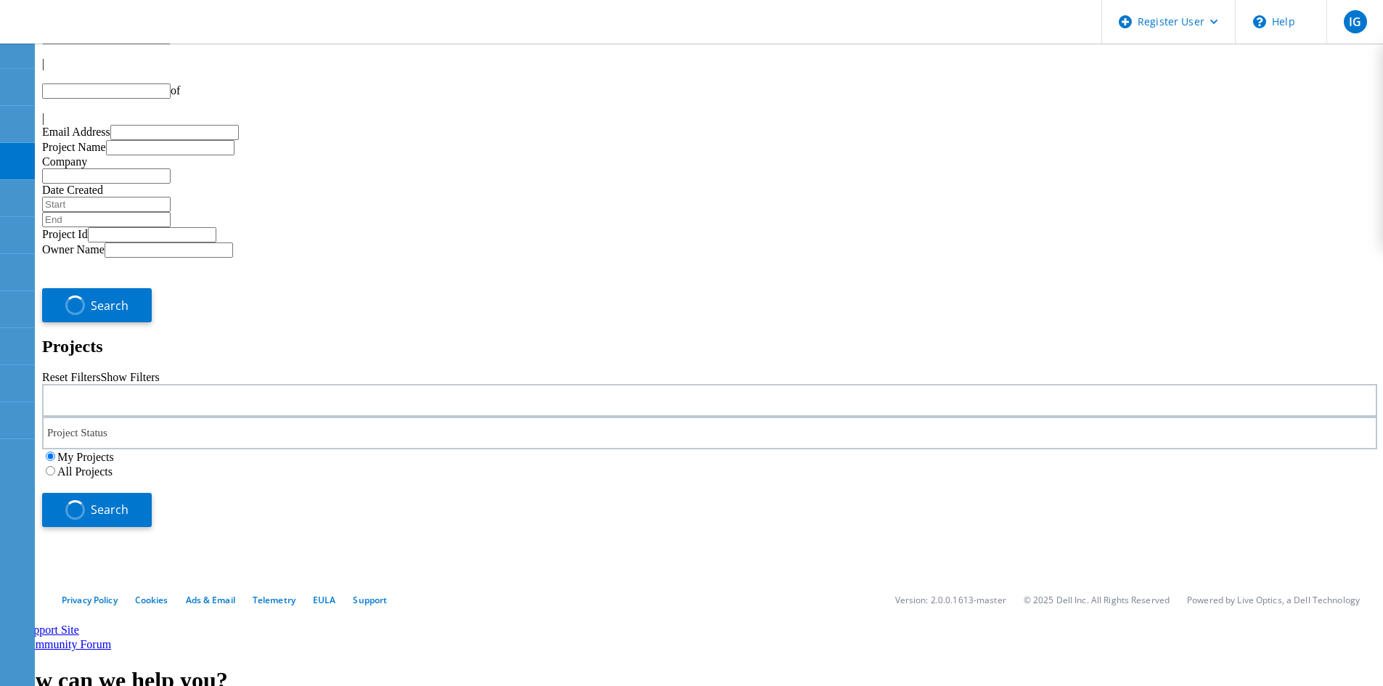
type input "1"
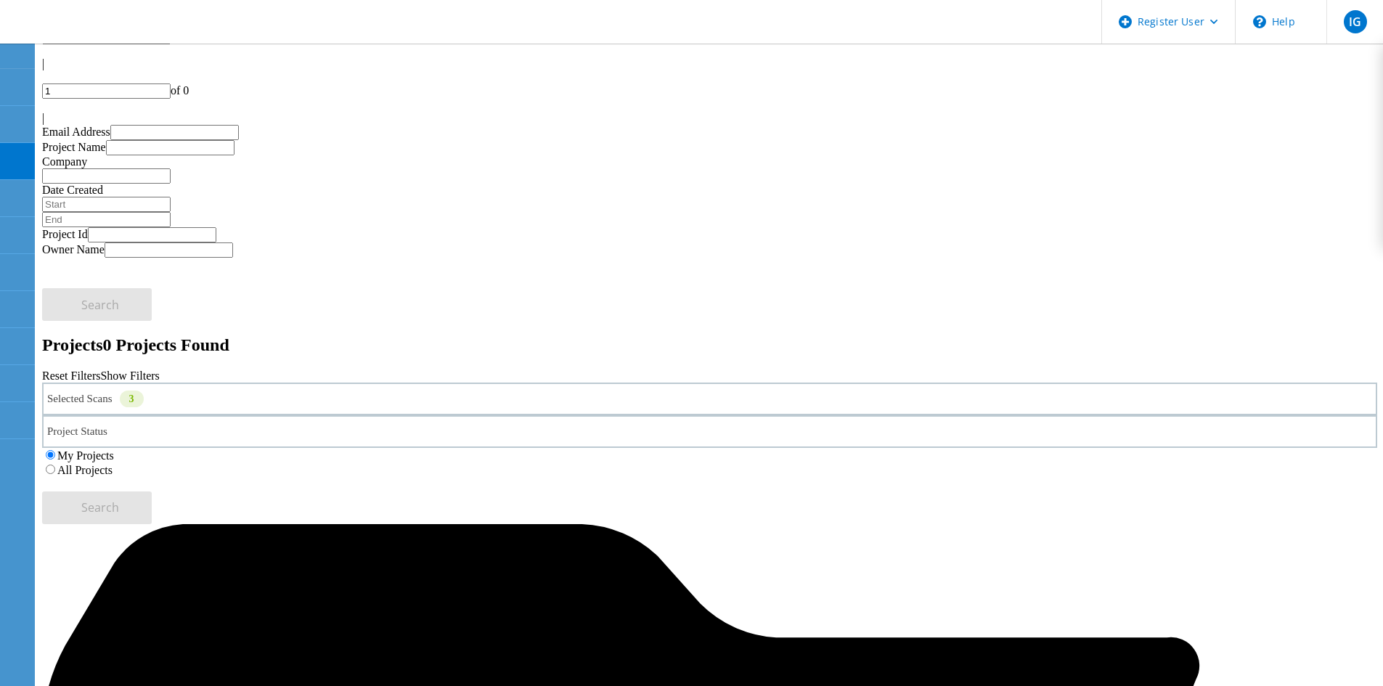
click at [113, 464] on label "All Projects" at bounding box center [84, 470] width 55 height 12
click at [55, 465] on input "All Projects" at bounding box center [50, 469] width 9 height 9
click at [119, 500] on span "Search" at bounding box center [100, 508] width 38 height 16
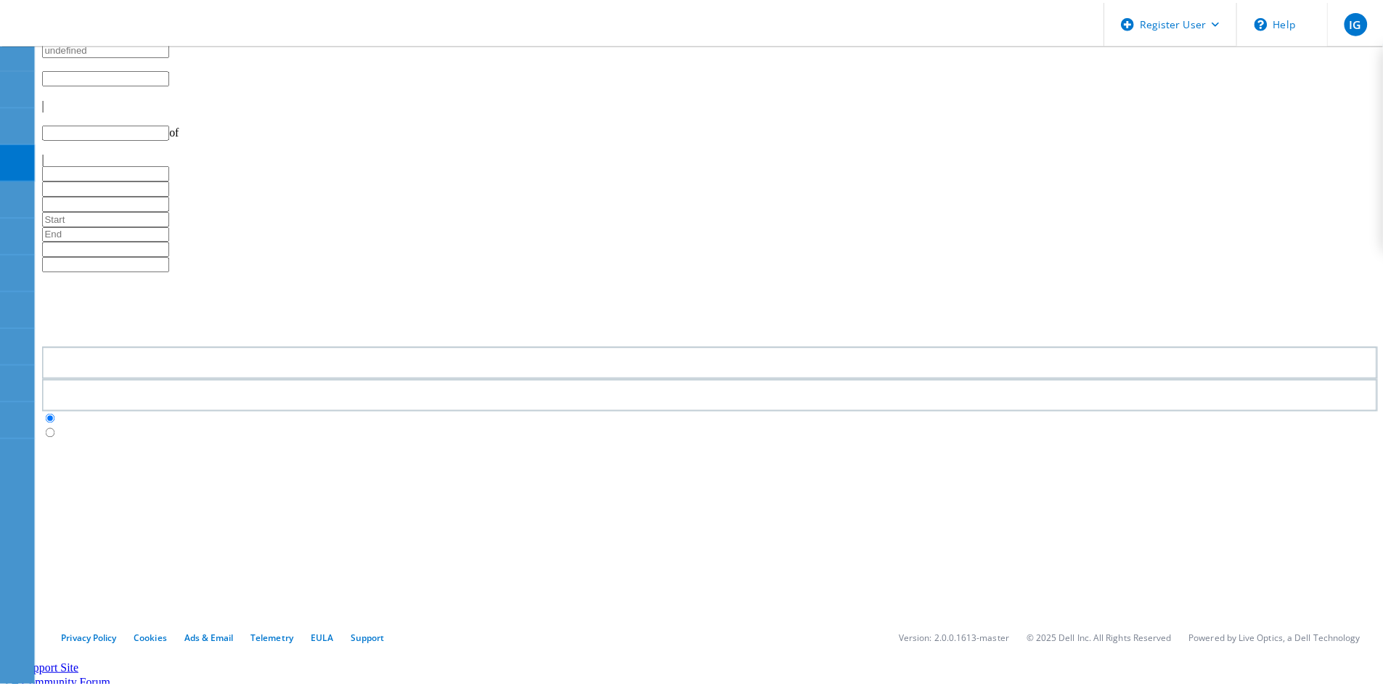
scroll to position [40, 0]
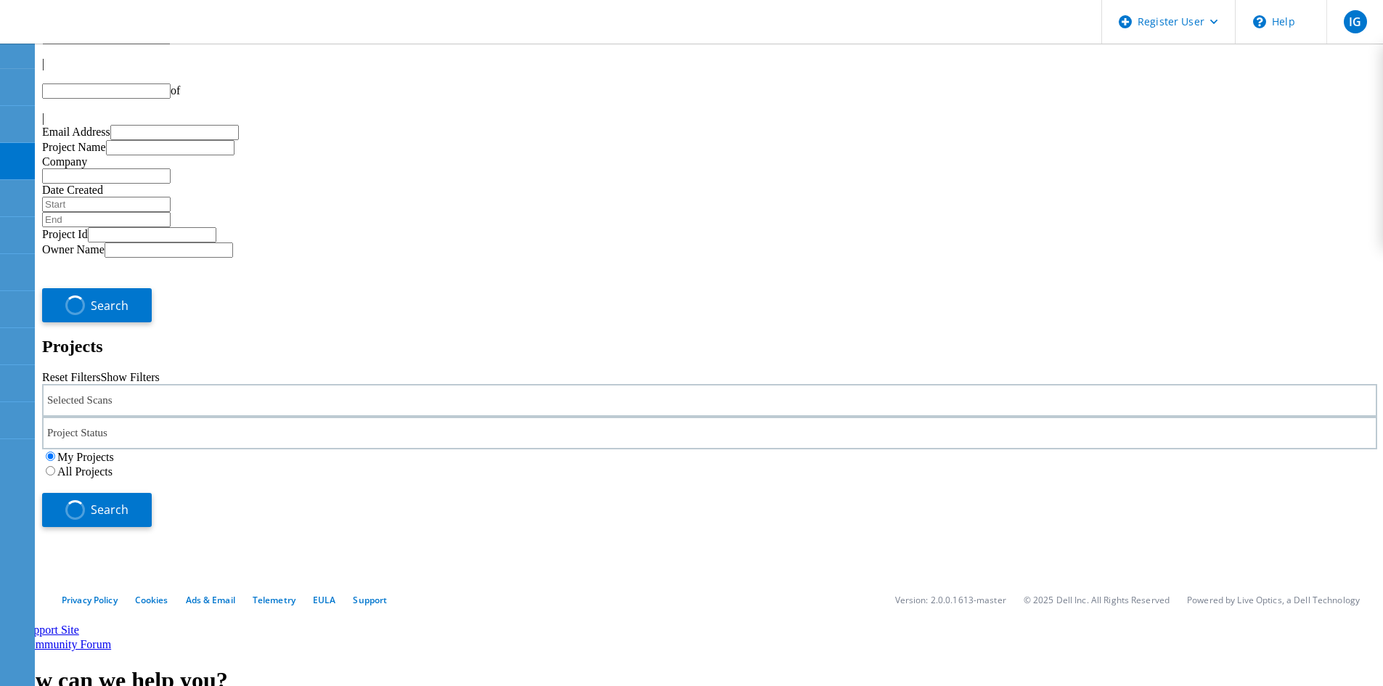
type input "1"
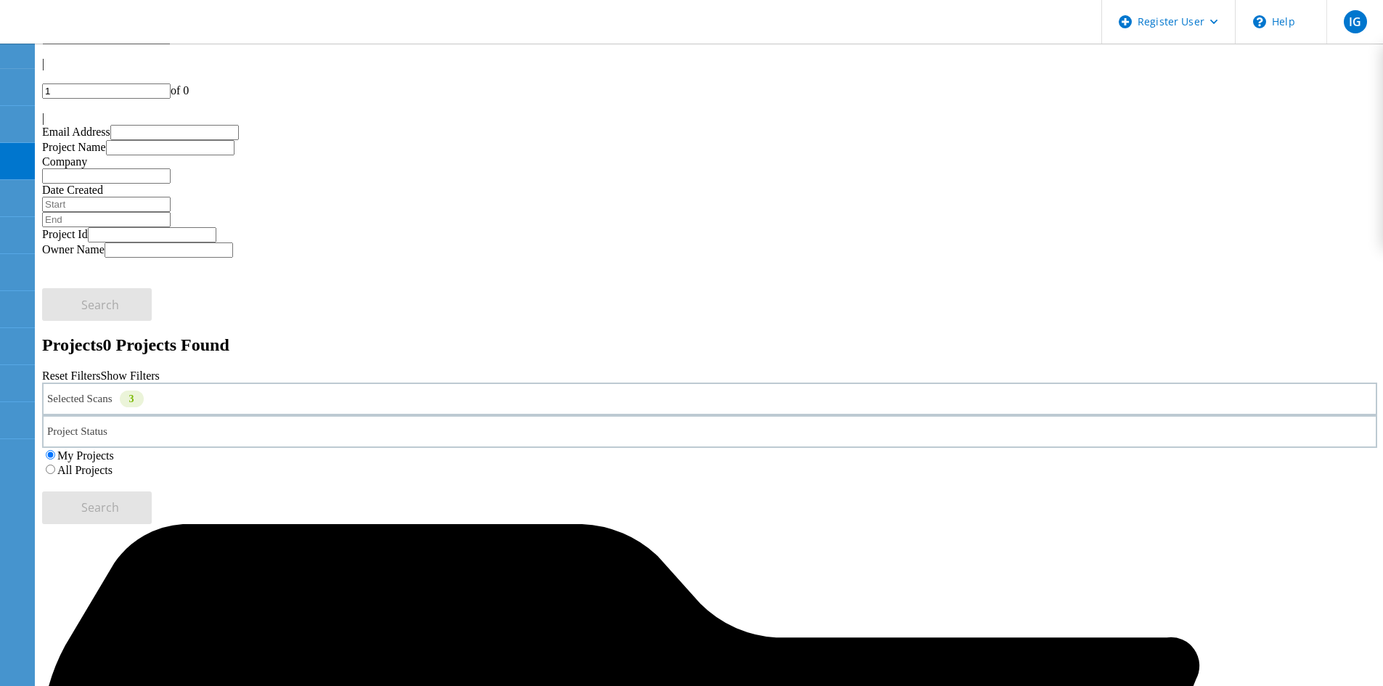
click at [113, 464] on label "All Projects" at bounding box center [84, 470] width 55 height 12
click at [55, 465] on input "All Projects" at bounding box center [50, 469] width 9 height 9
click at [152, 492] on button "Search" at bounding box center [97, 508] width 110 height 33
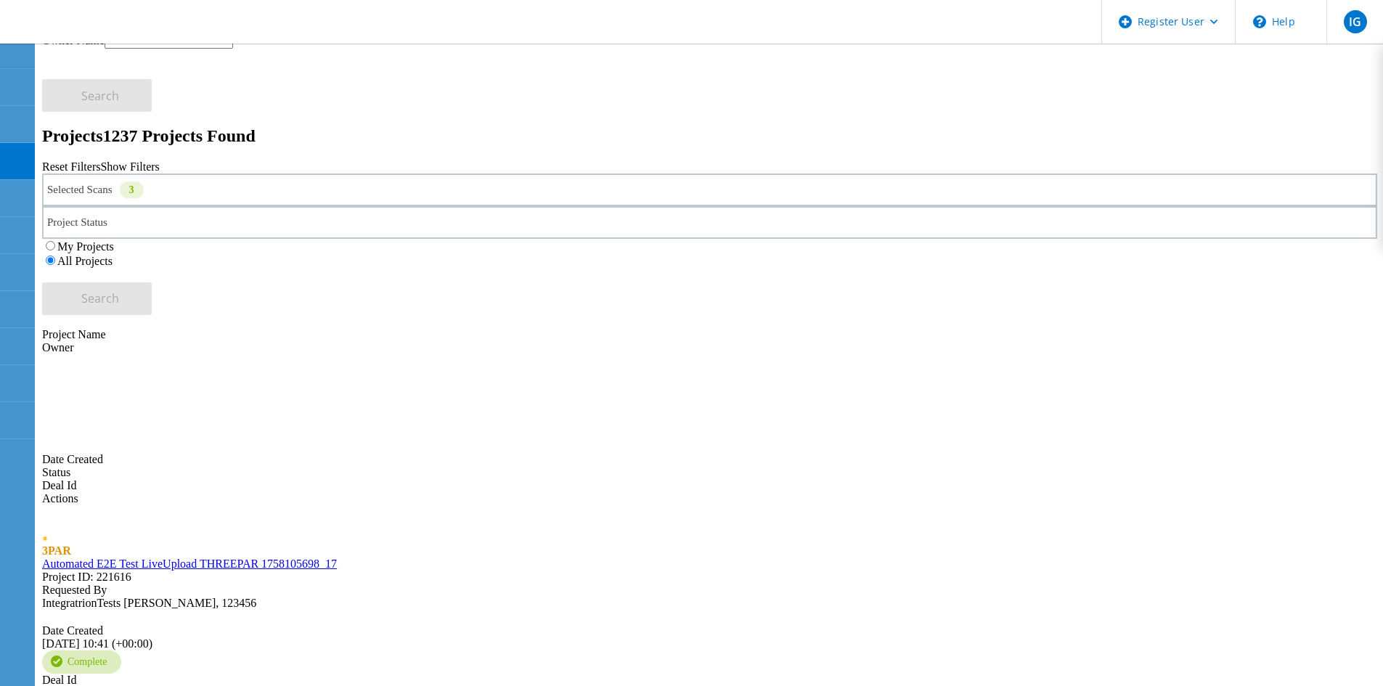
scroll to position [258, 0]
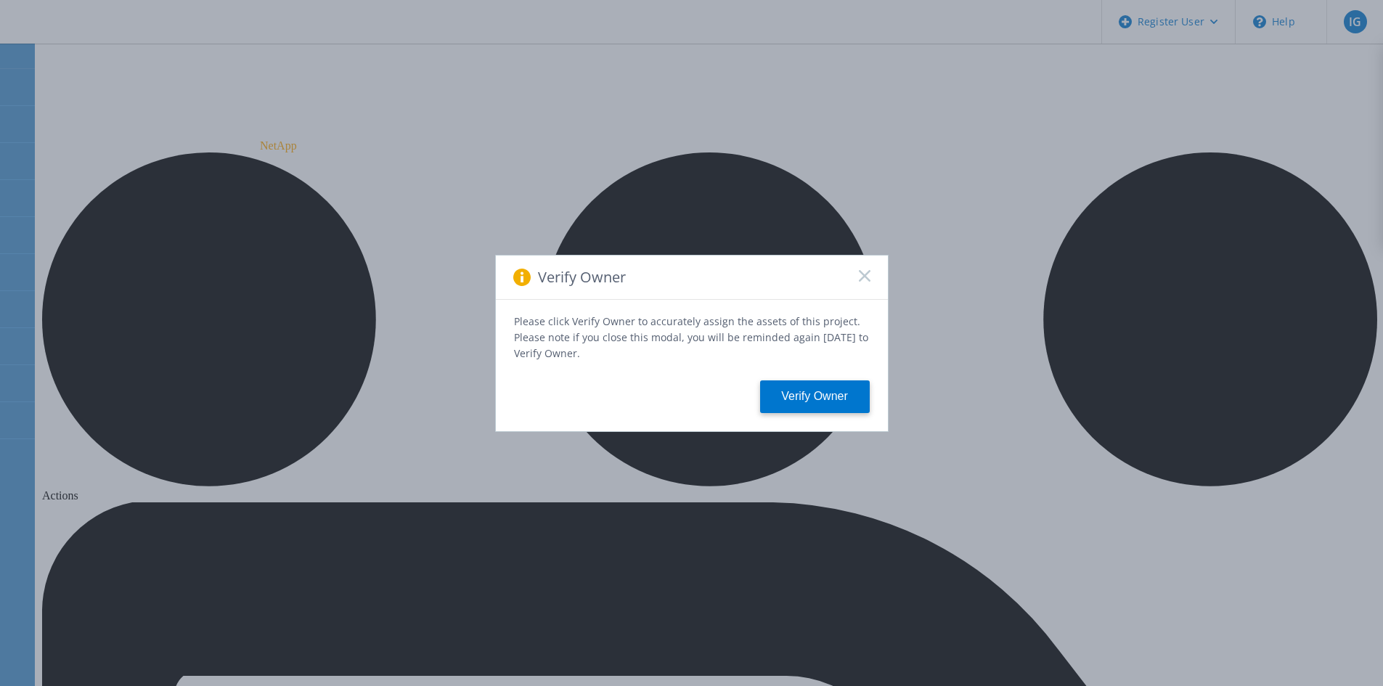
click at [860, 276] on icon at bounding box center [865, 276] width 12 height 12
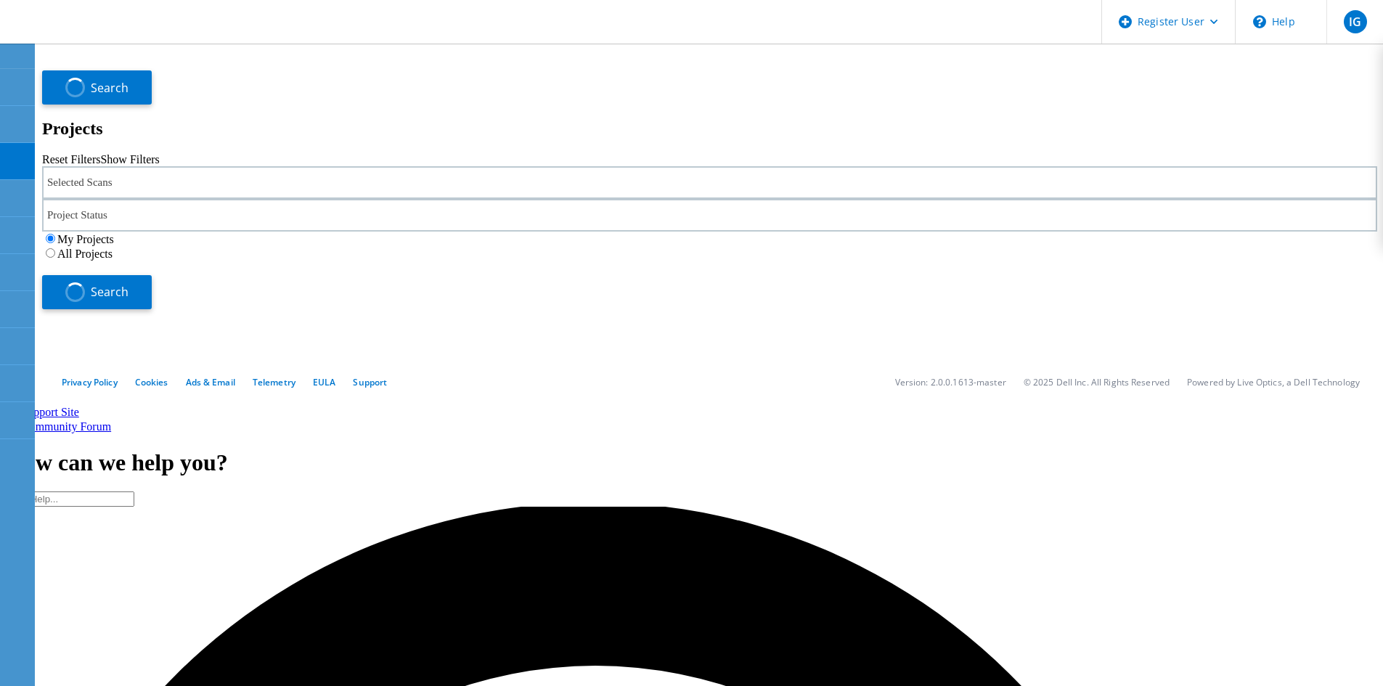
type input "1"
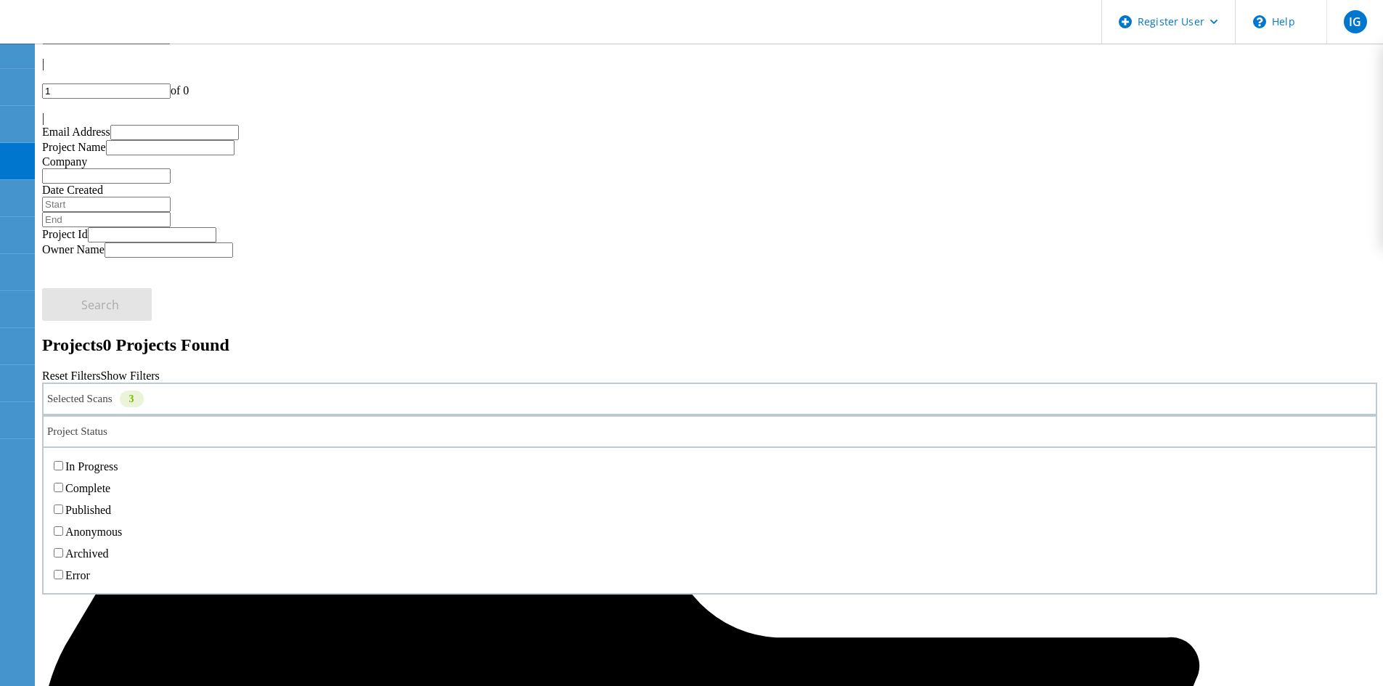
click at [529, 415] on div "Project Status" at bounding box center [709, 431] width 1335 height 33
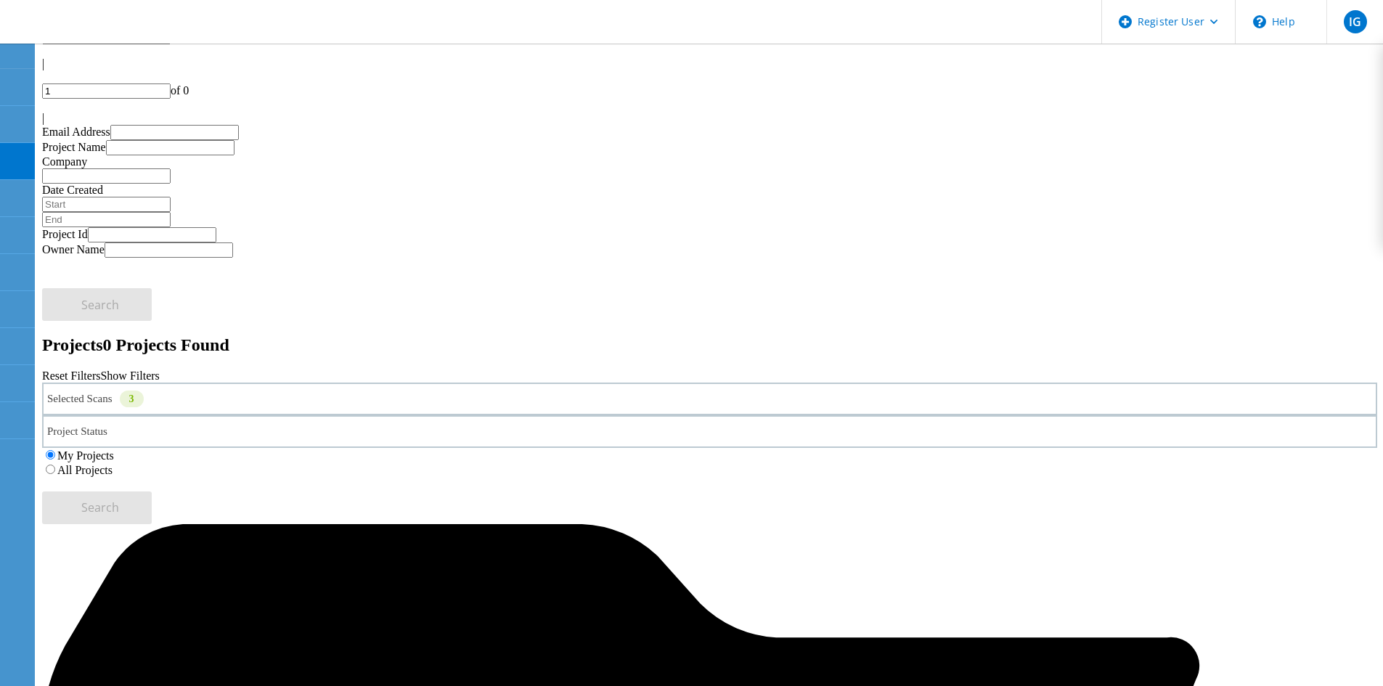
click at [113, 464] on label "All Projects" at bounding box center [84, 470] width 55 height 12
click at [55, 465] on input "All Projects" at bounding box center [50, 469] width 9 height 9
click at [119, 500] on span "Search" at bounding box center [100, 508] width 38 height 16
